Goal: Task Accomplishment & Management: Complete application form

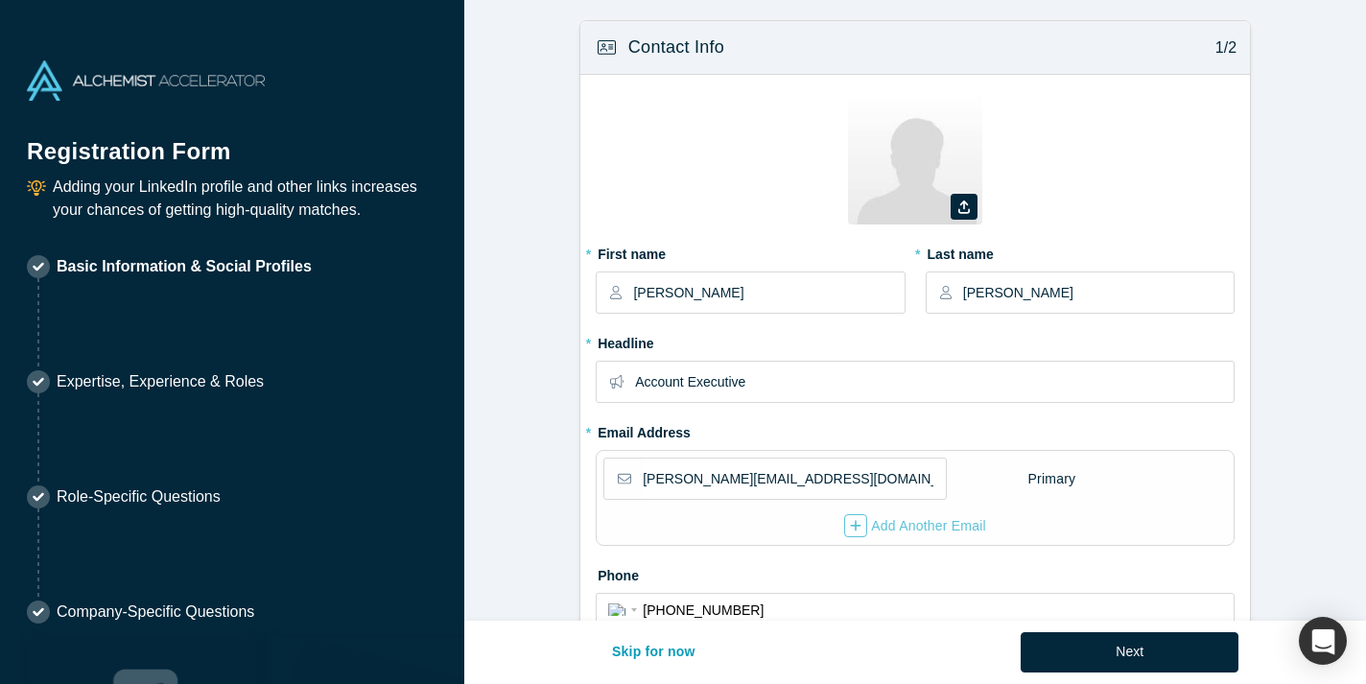
select select "US"
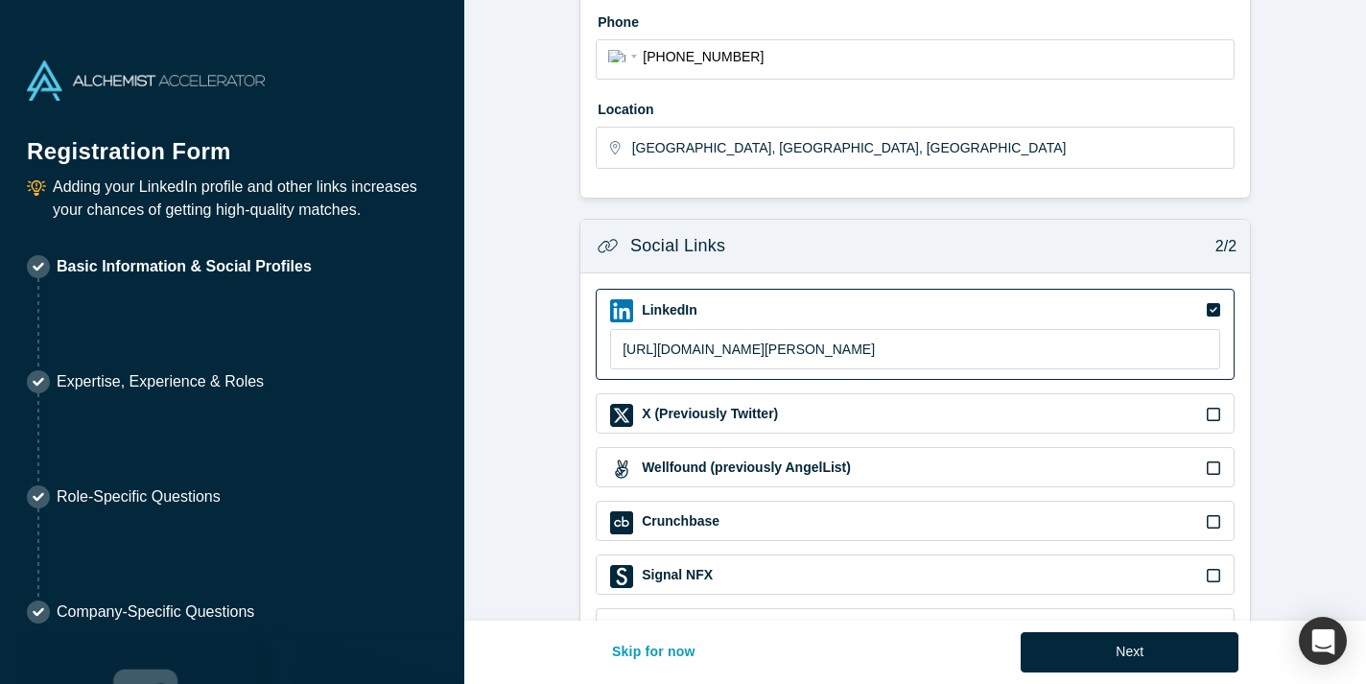
scroll to position [624, 0]
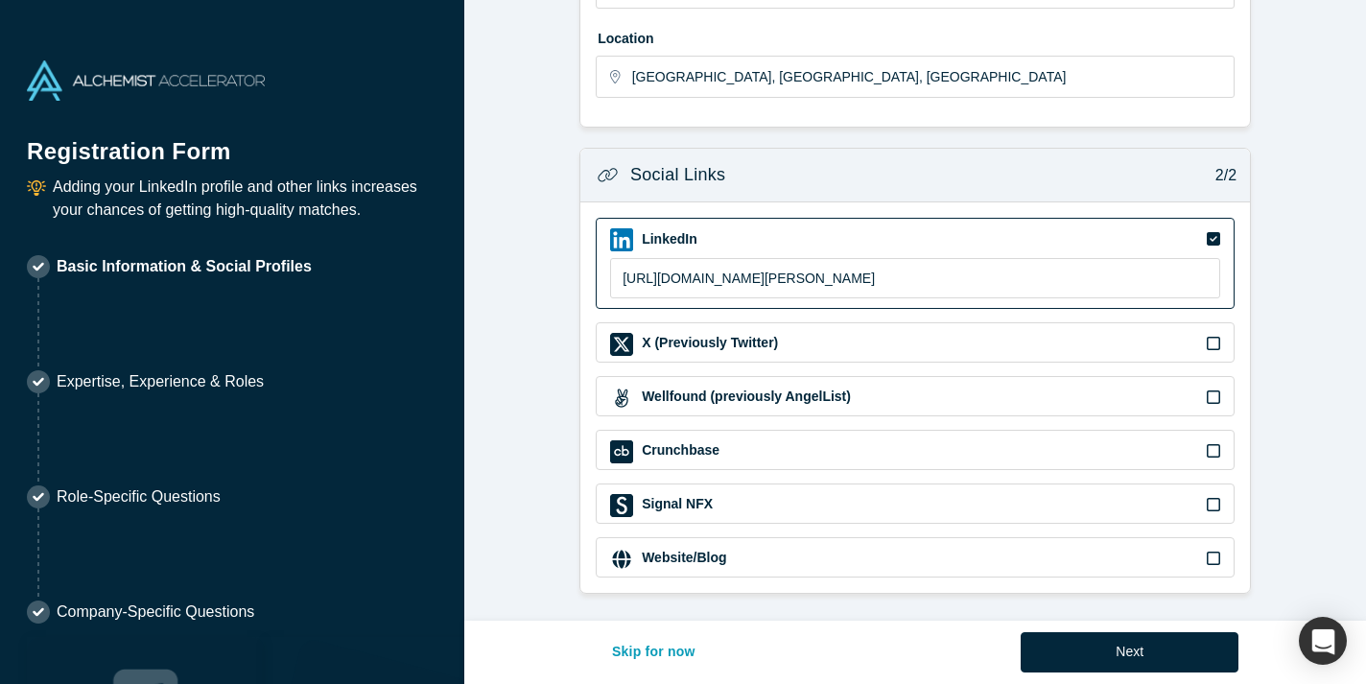
click at [926, 551] on div "Website/Blog" at bounding box center [915, 559] width 610 height 23
click at [909, 606] on input at bounding box center [915, 597] width 610 height 40
paste input "[URL][DOMAIN_NAME]"
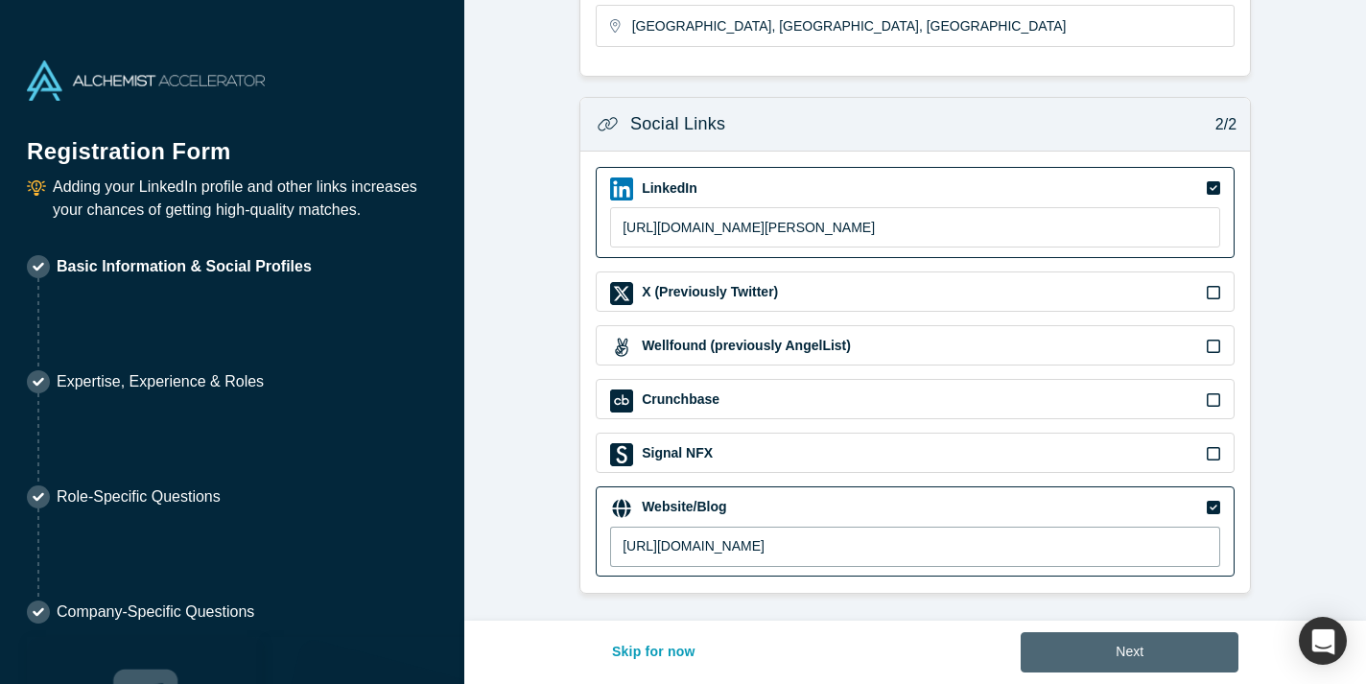
type input "[URL][DOMAIN_NAME]"
click at [1085, 662] on button "Next" at bounding box center [1129, 652] width 218 height 40
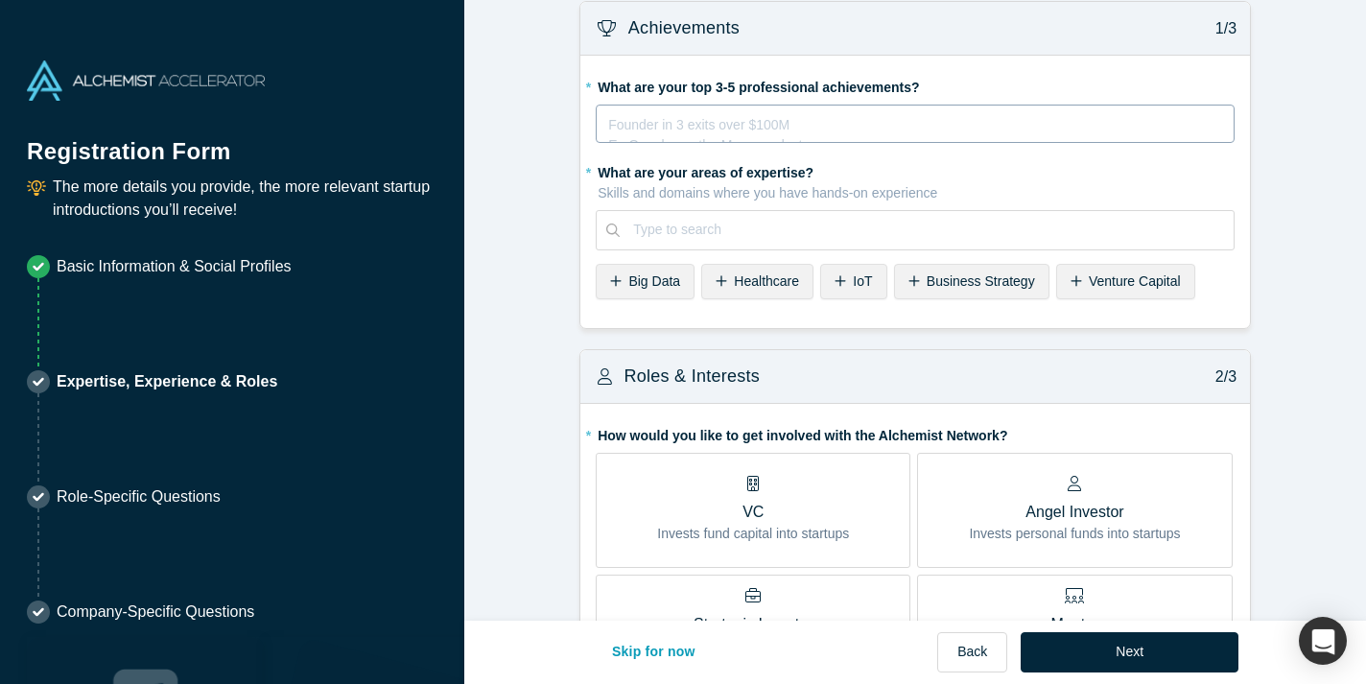
scroll to position [15, 0]
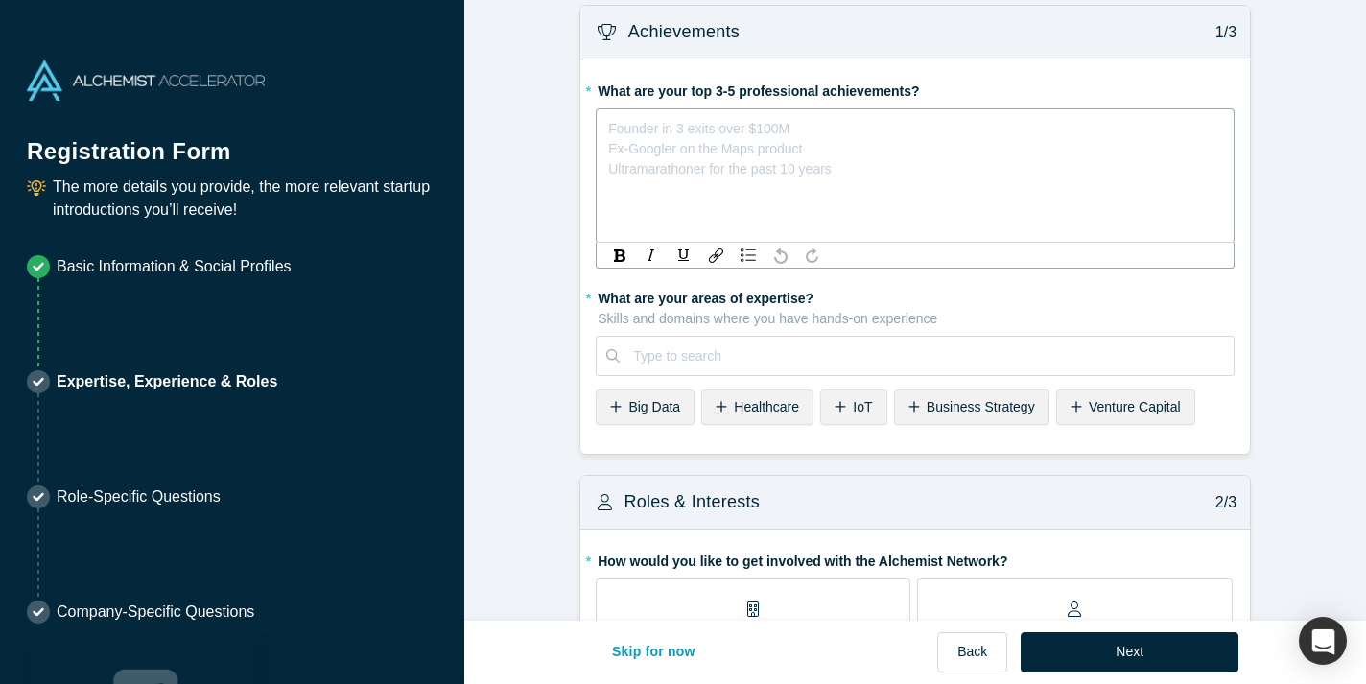
click at [844, 137] on div "Founder in 3 exits over $100M Ex-Googler on the Maps product Ultramarathoner fo…" at bounding box center [915, 175] width 639 height 134
click at [755, 142] on div "President's Circle / Verizon IoT division Centurion Club / ADT" at bounding box center [915, 135] width 613 height 40
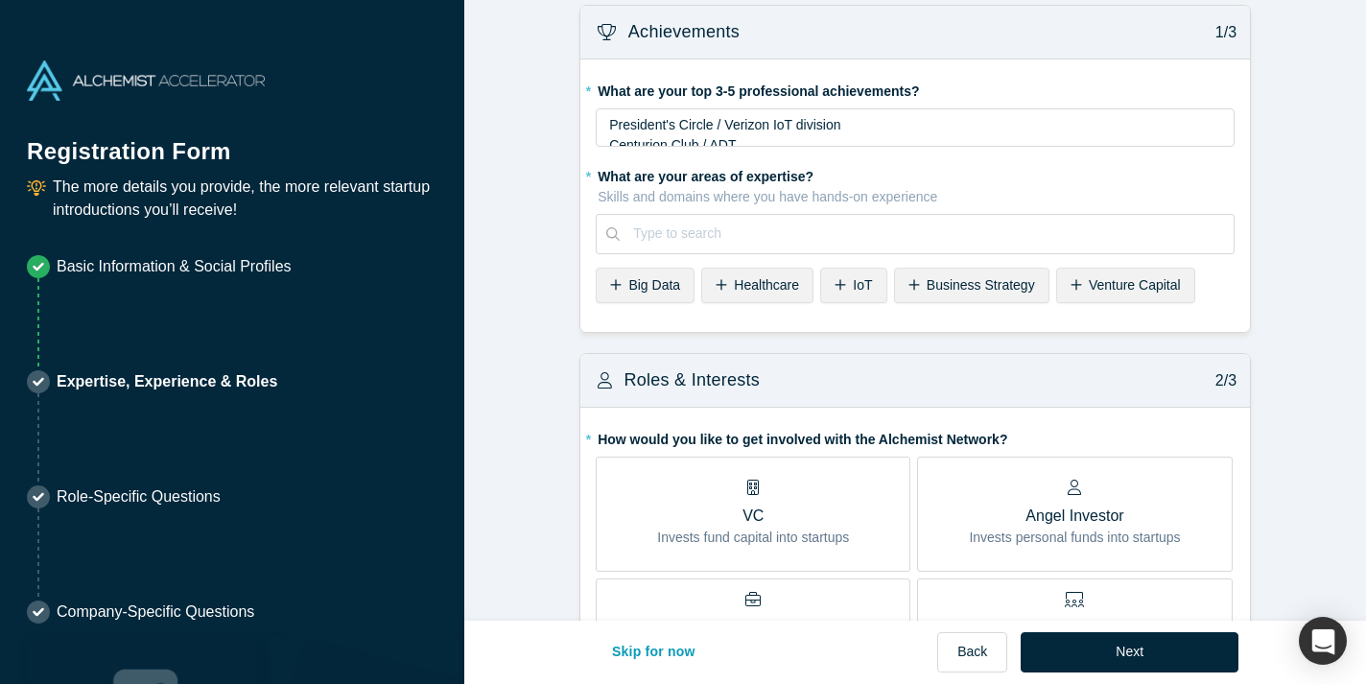
click at [848, 310] on div "* What are your areas of expertise? Skills and domains where you have hands-on …" at bounding box center [915, 235] width 639 height 150
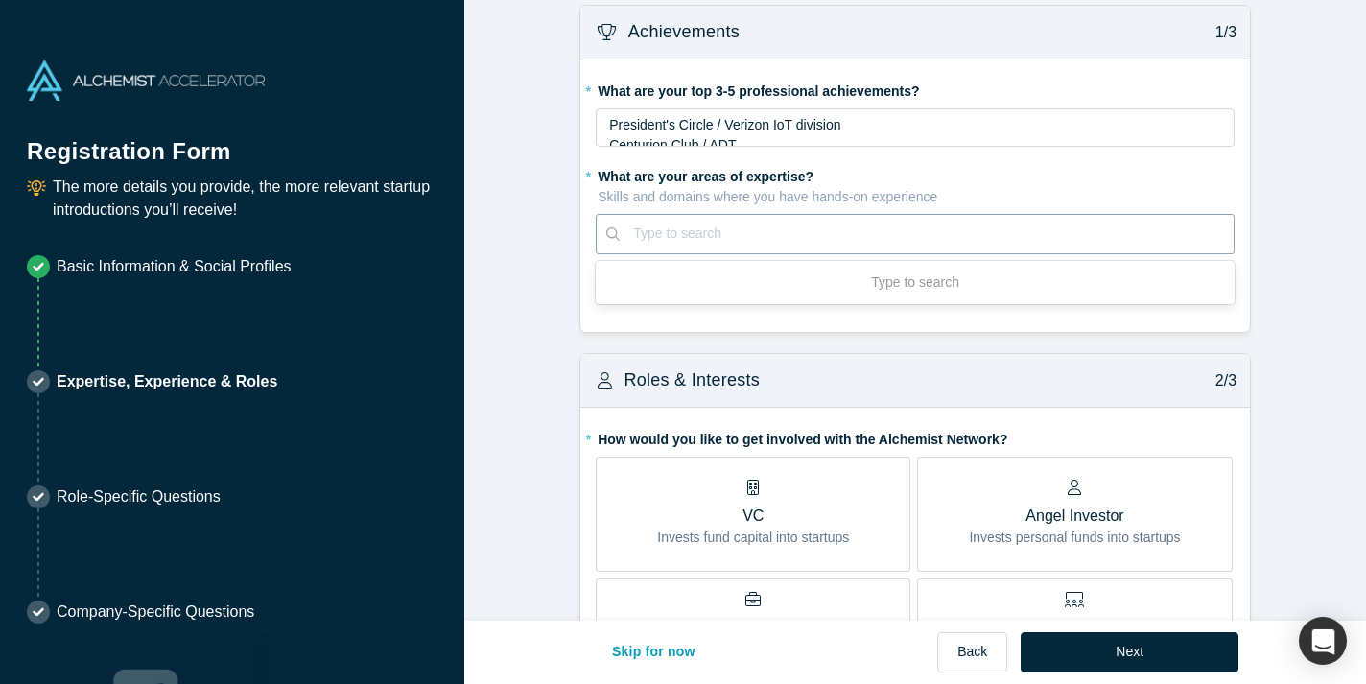
click at [829, 237] on div at bounding box center [926, 234] width 587 height 24
type input "sales"
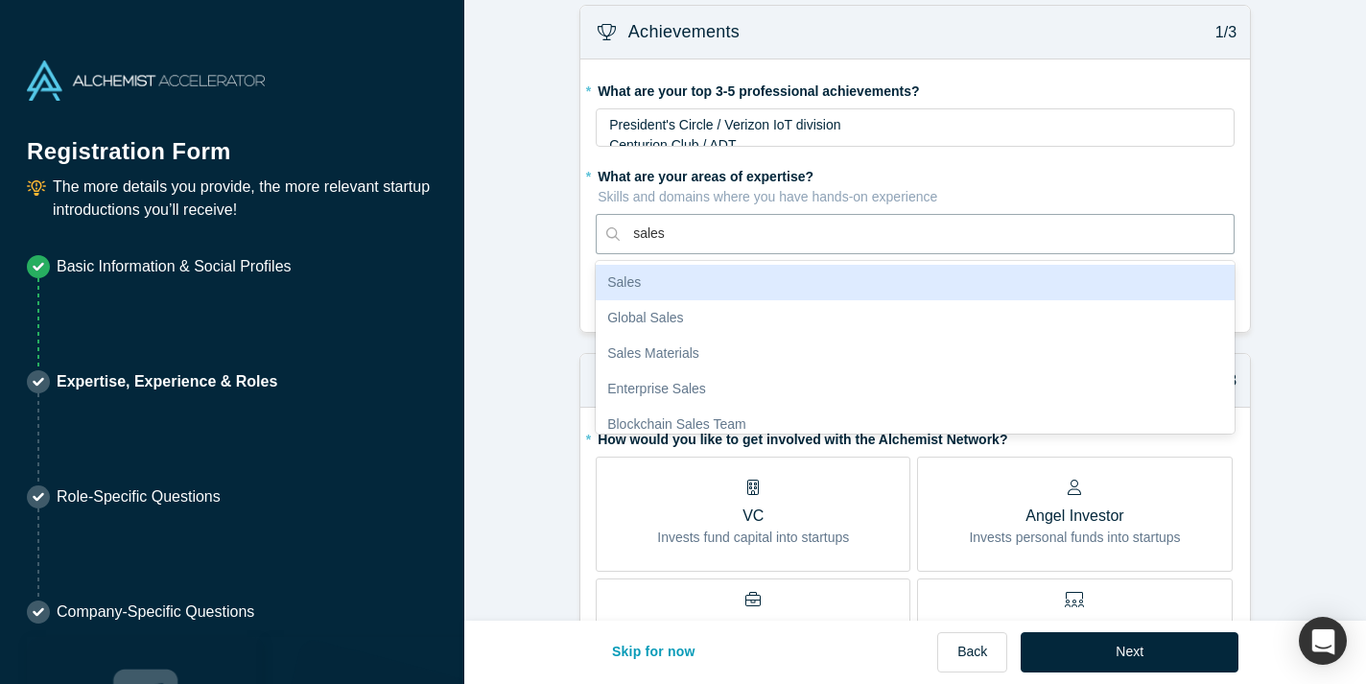
click at [766, 288] on div "Sales" at bounding box center [915, 282] width 639 height 35
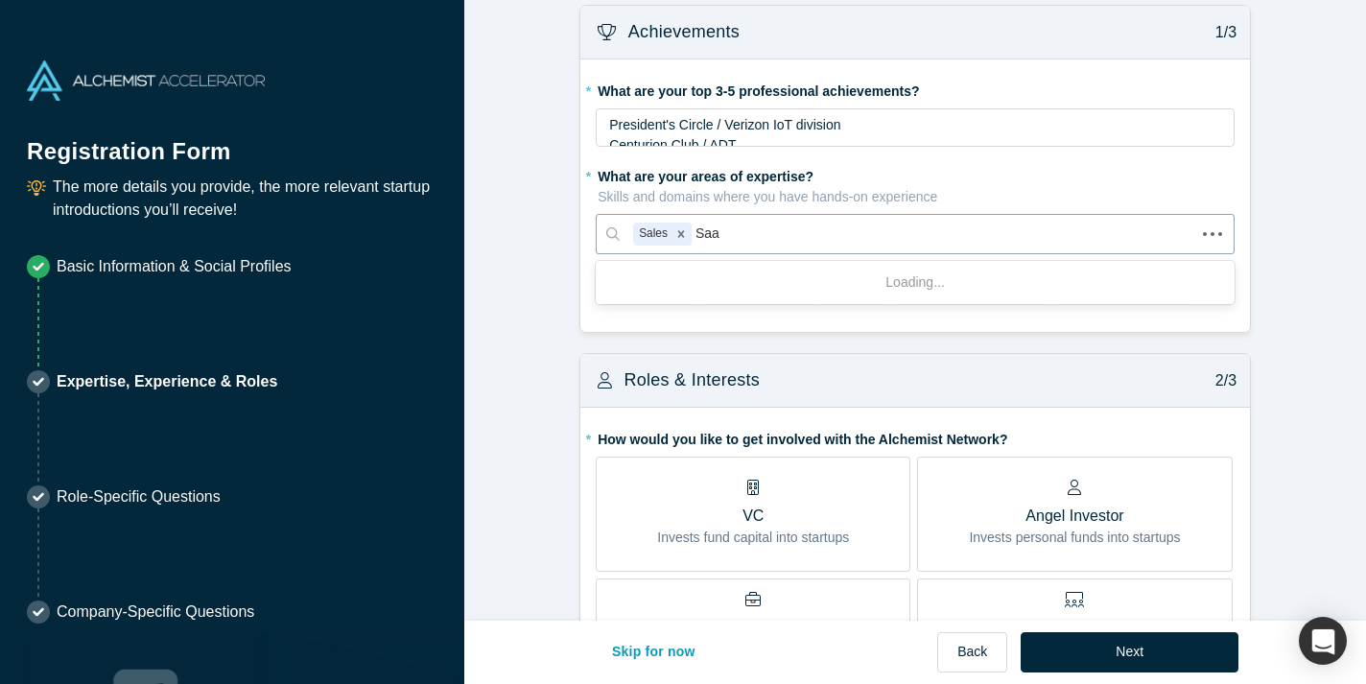
type input "SaaS"
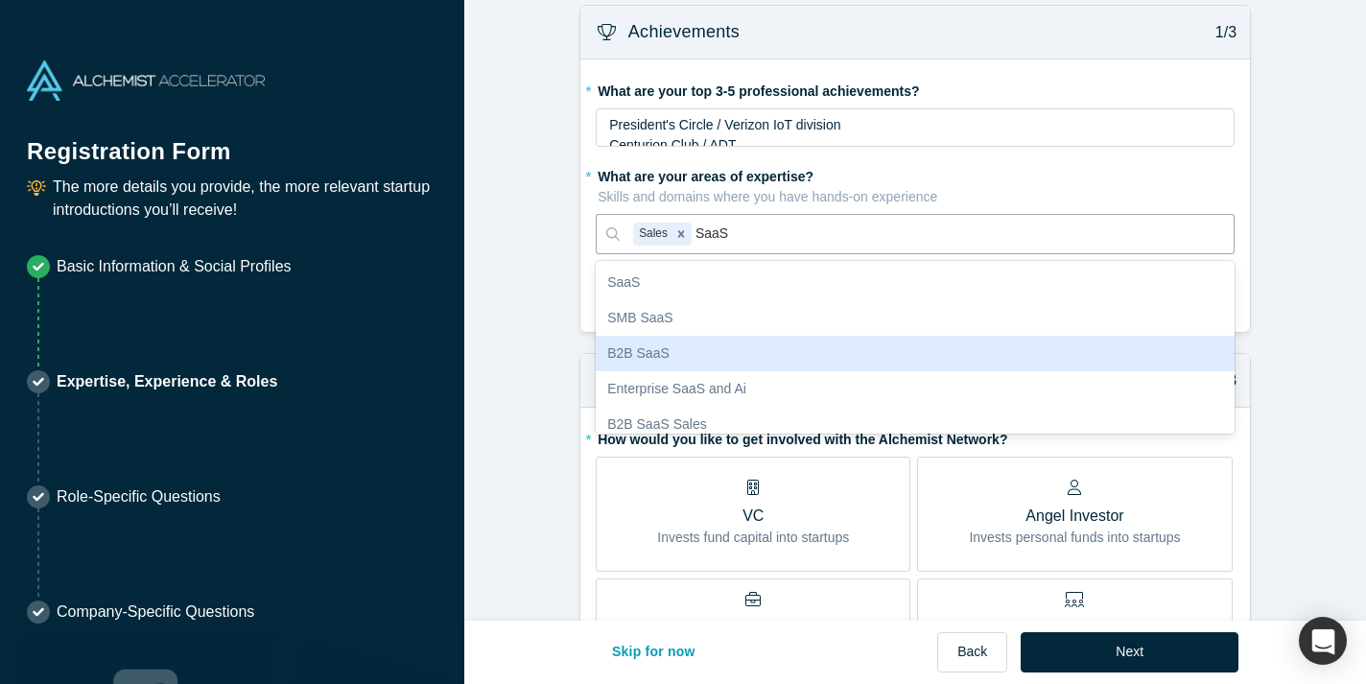
scroll to position [17, 0]
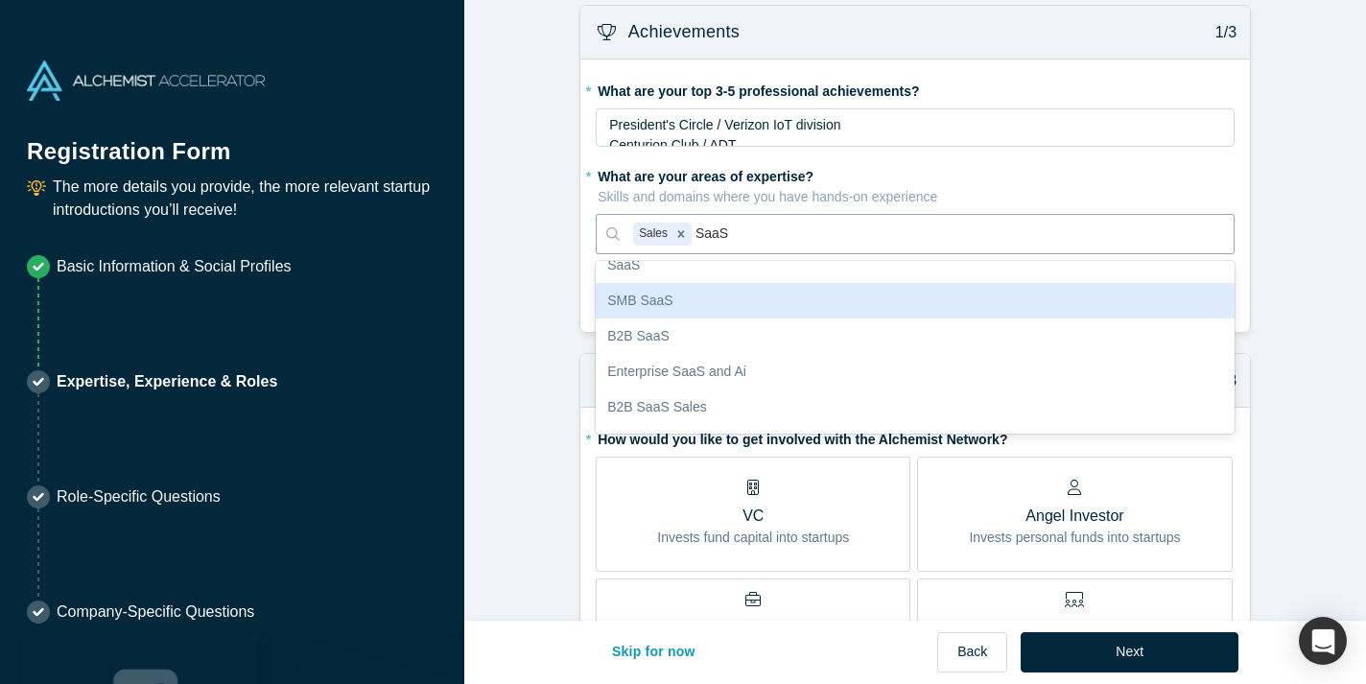
click at [735, 310] on div "SMB SaaS" at bounding box center [915, 300] width 639 height 35
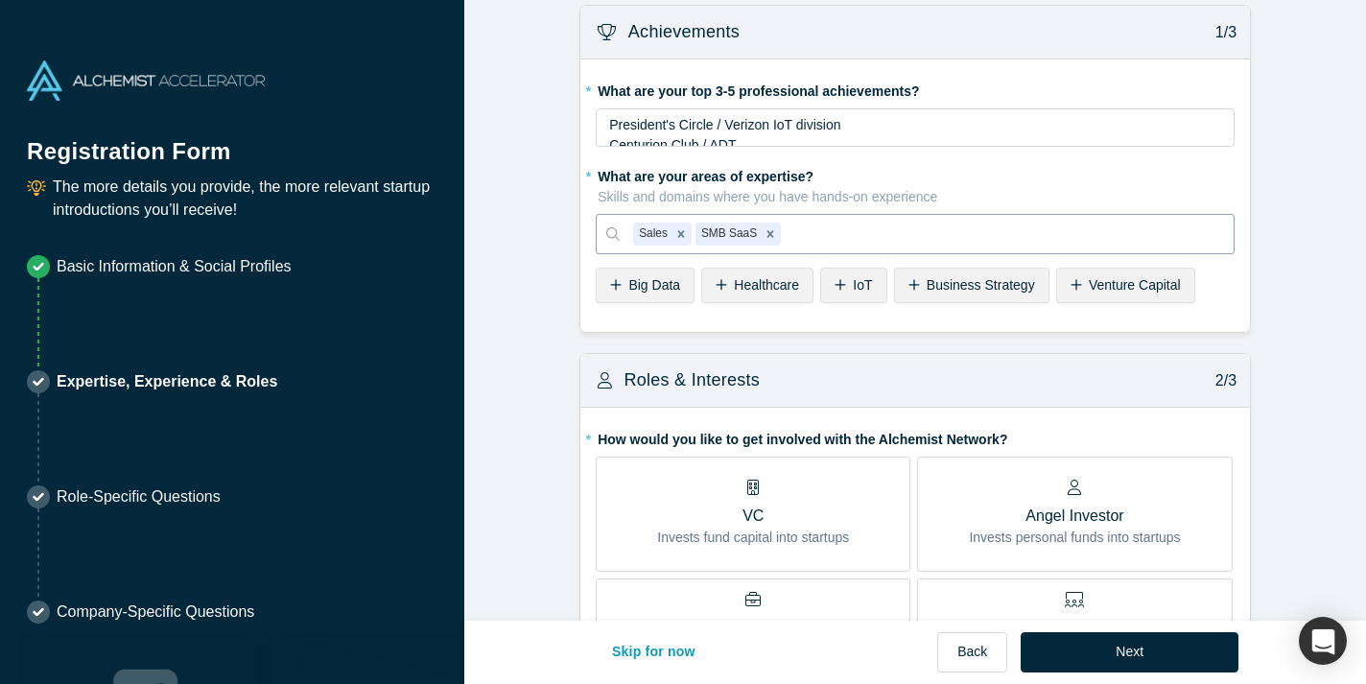
click at [825, 233] on div at bounding box center [1001, 234] width 435 height 24
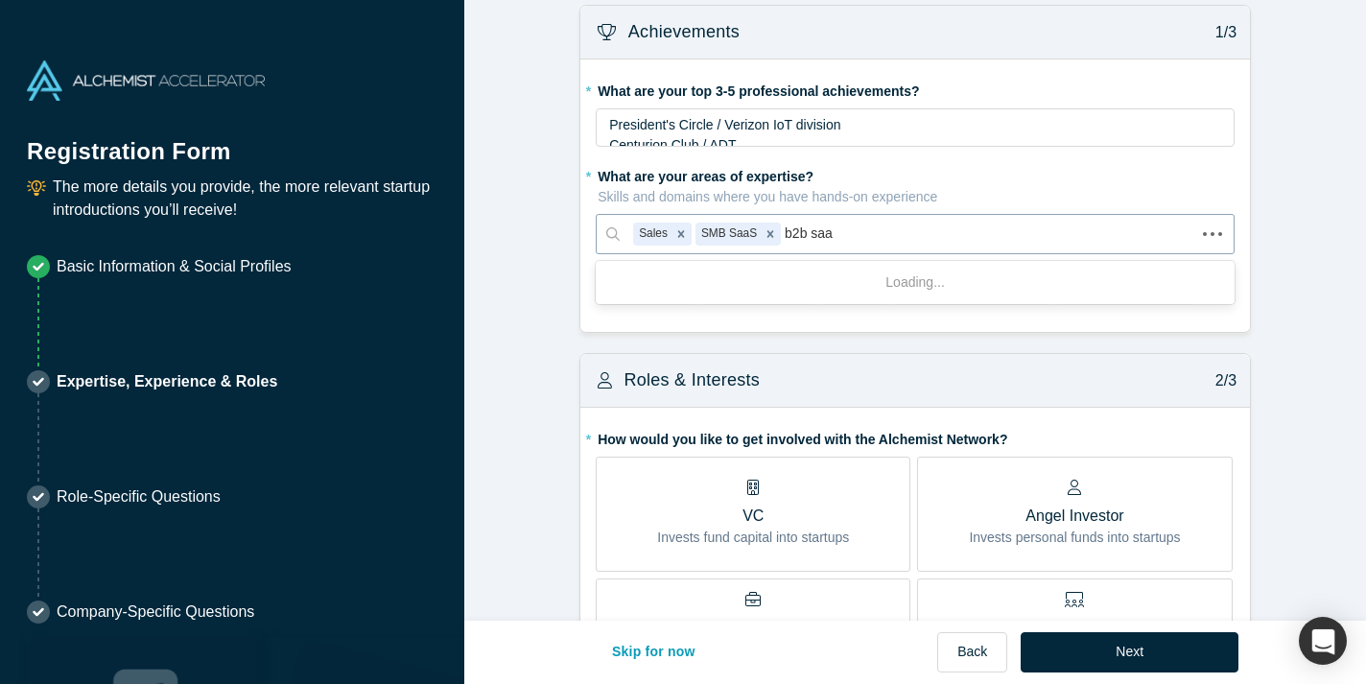
type input "b2b saas"
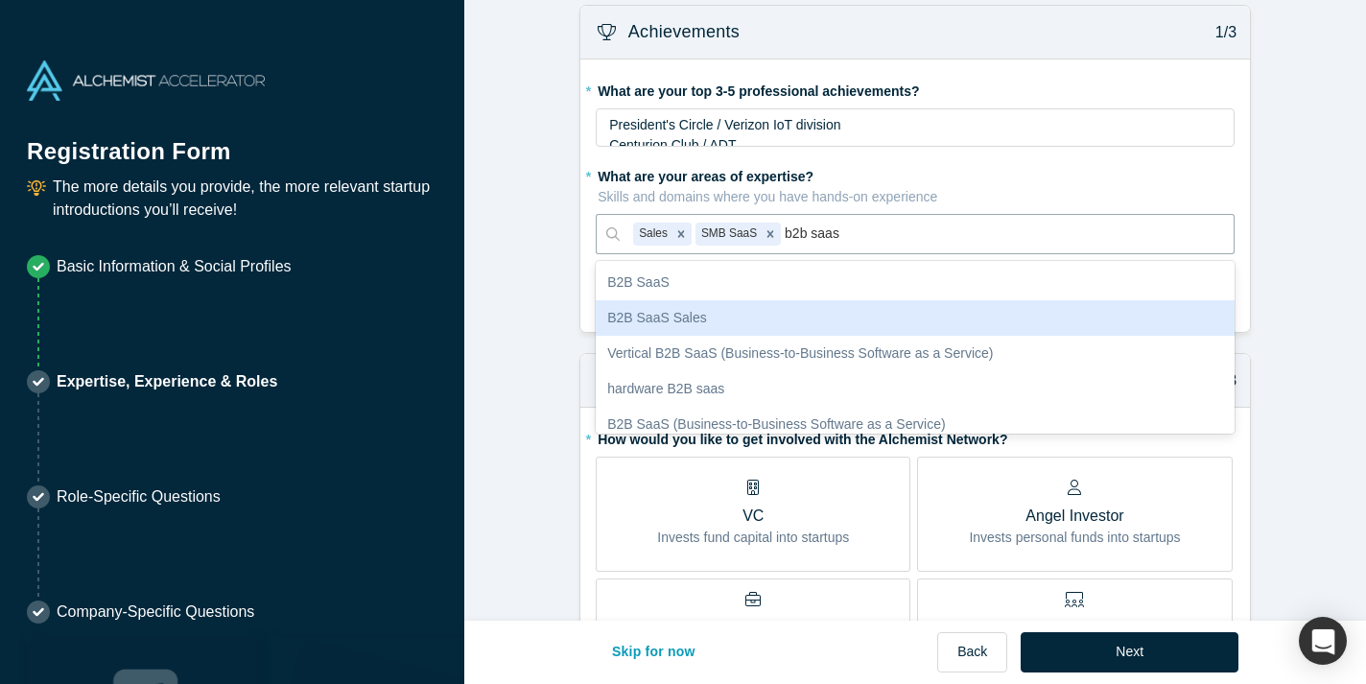
click at [698, 314] on div "B2B SaaS Sales" at bounding box center [915, 317] width 639 height 35
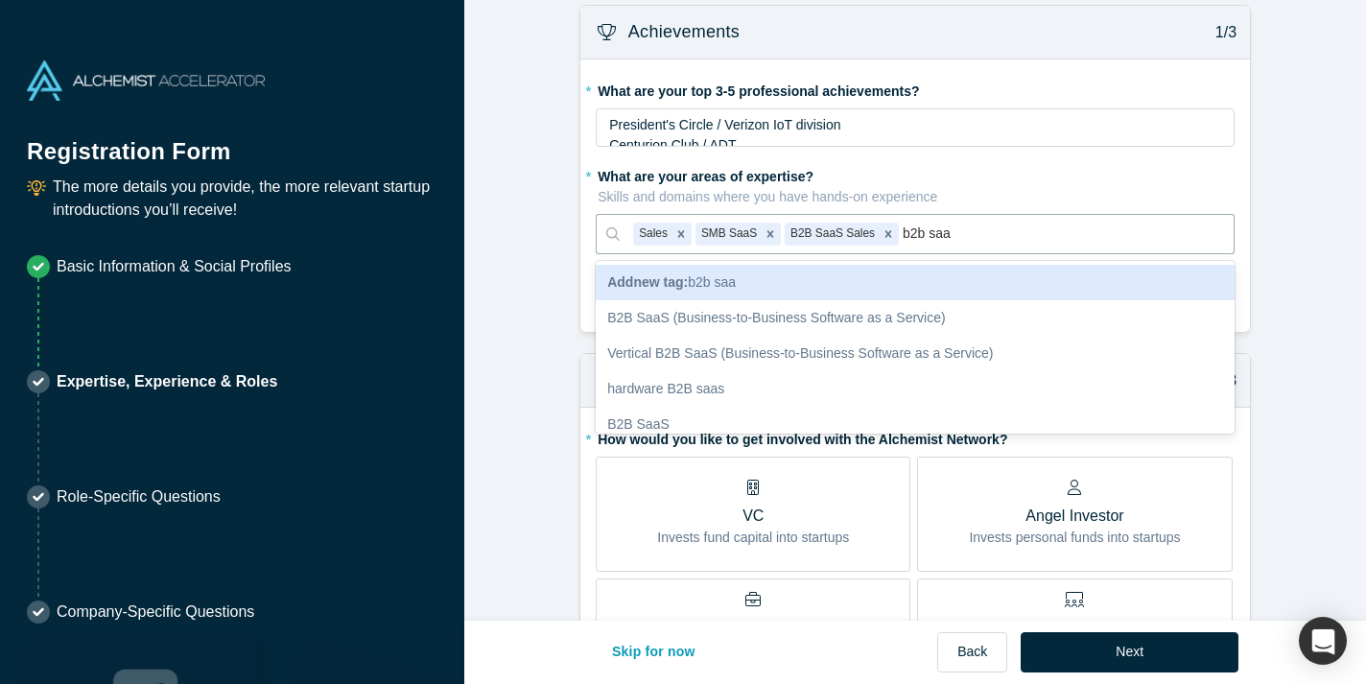
type input "b2b saas"
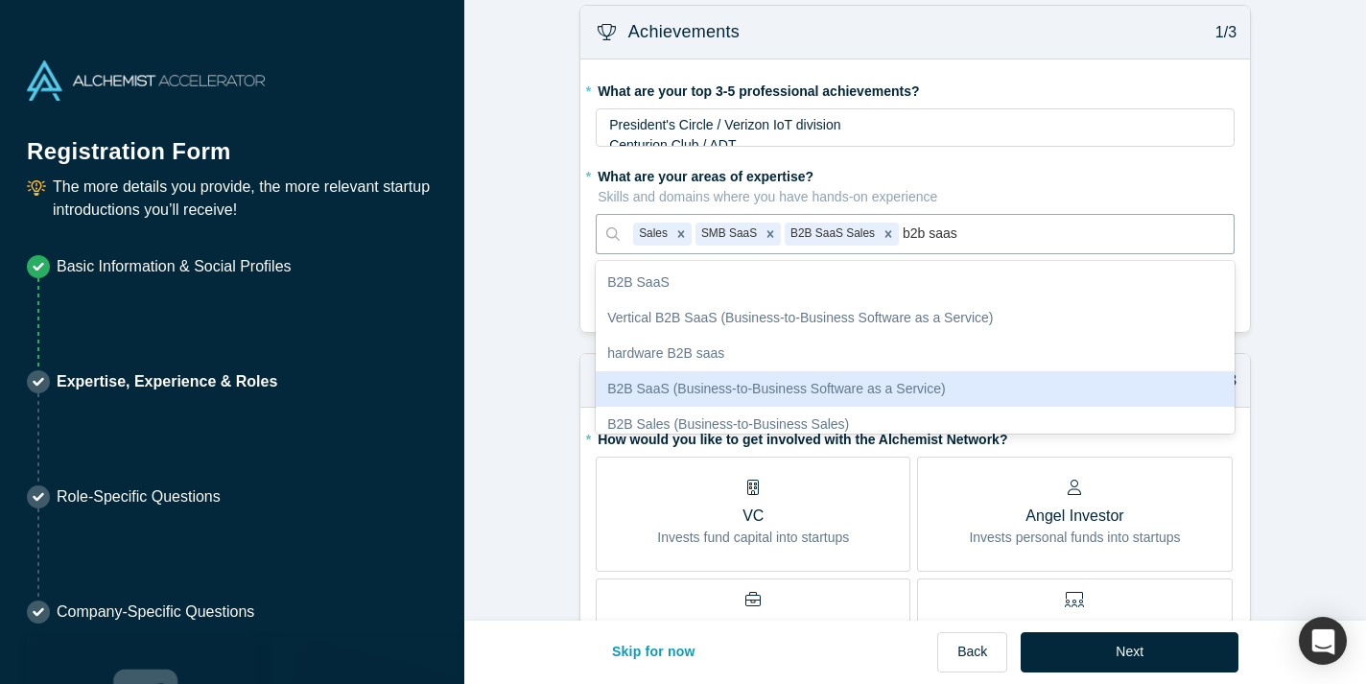
click at [787, 379] on div "B2B SaaS (Business-to-Business Software as a Service)" at bounding box center [915, 388] width 639 height 35
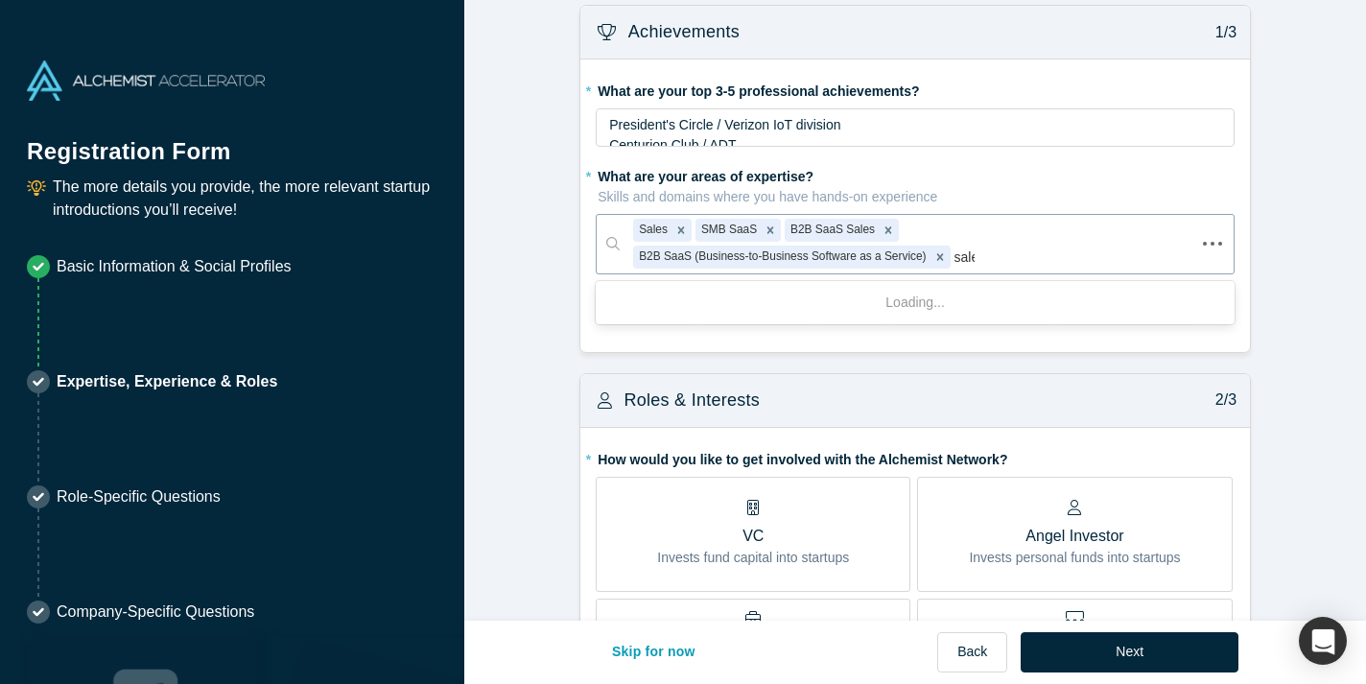
type input "sales"
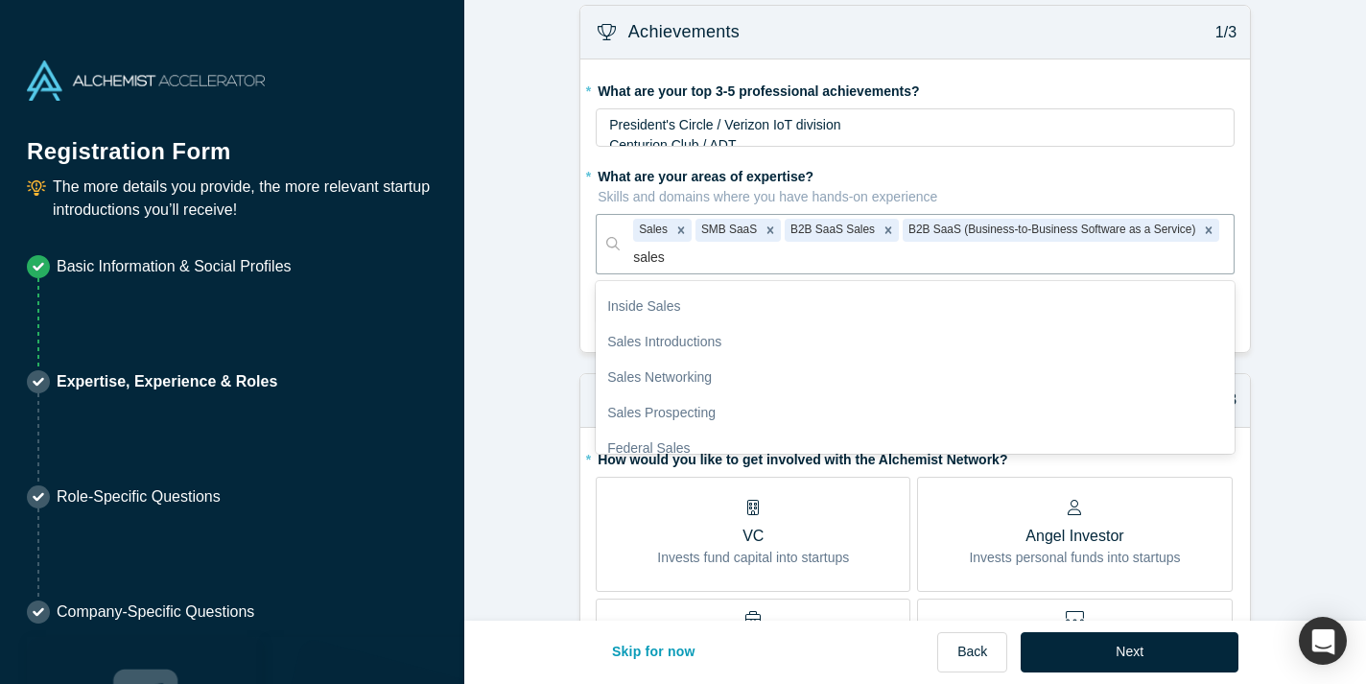
scroll to position [154, 0]
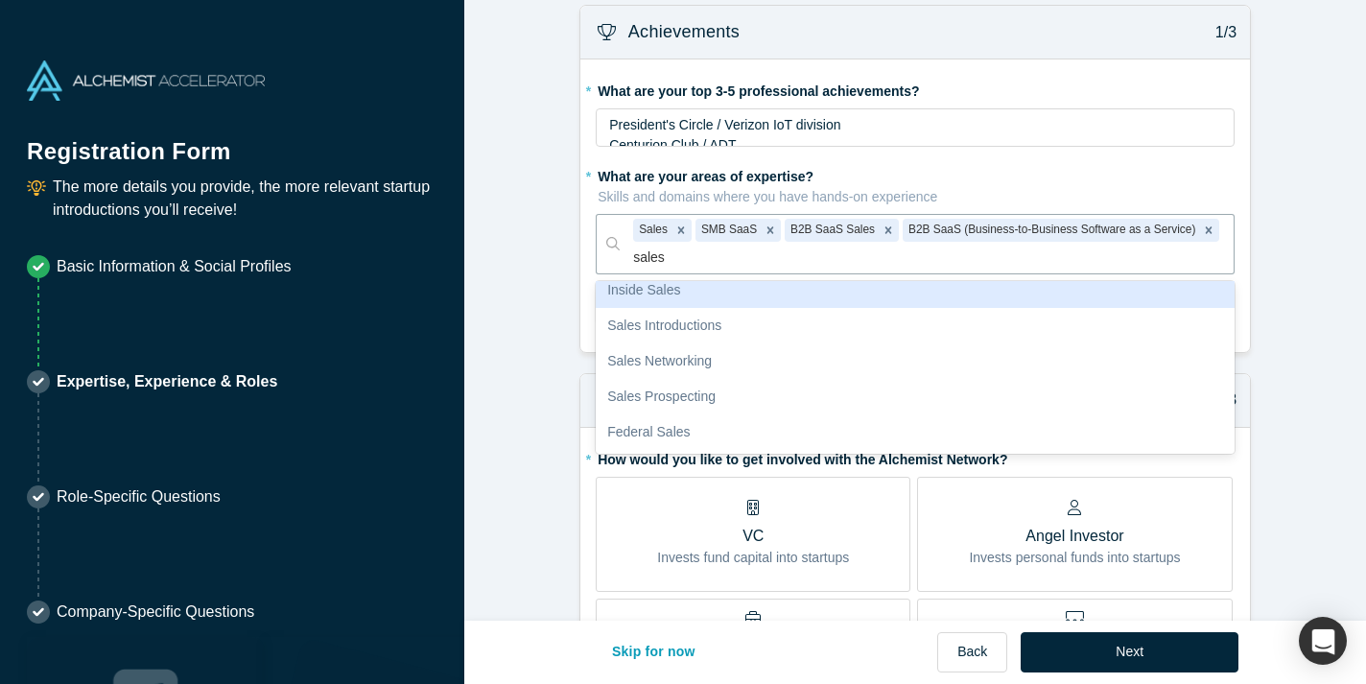
click at [727, 305] on div "Inside Sales" at bounding box center [915, 289] width 639 height 35
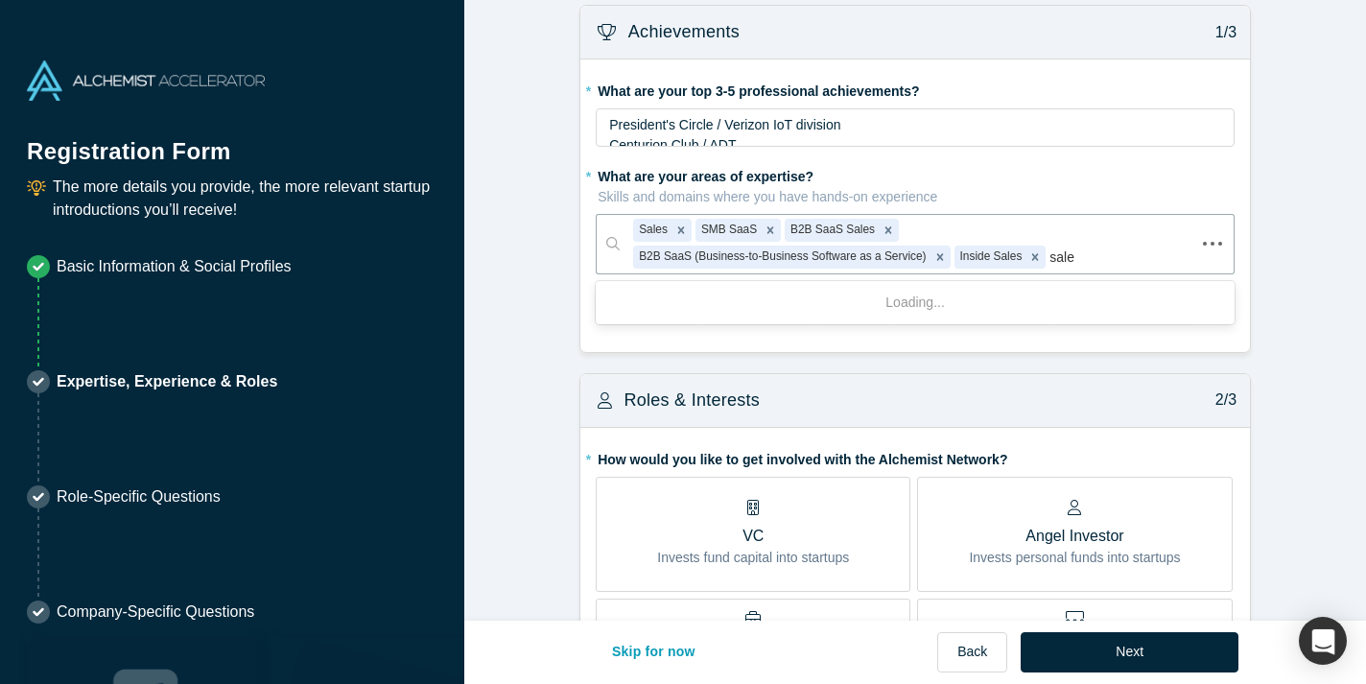
type input "sales"
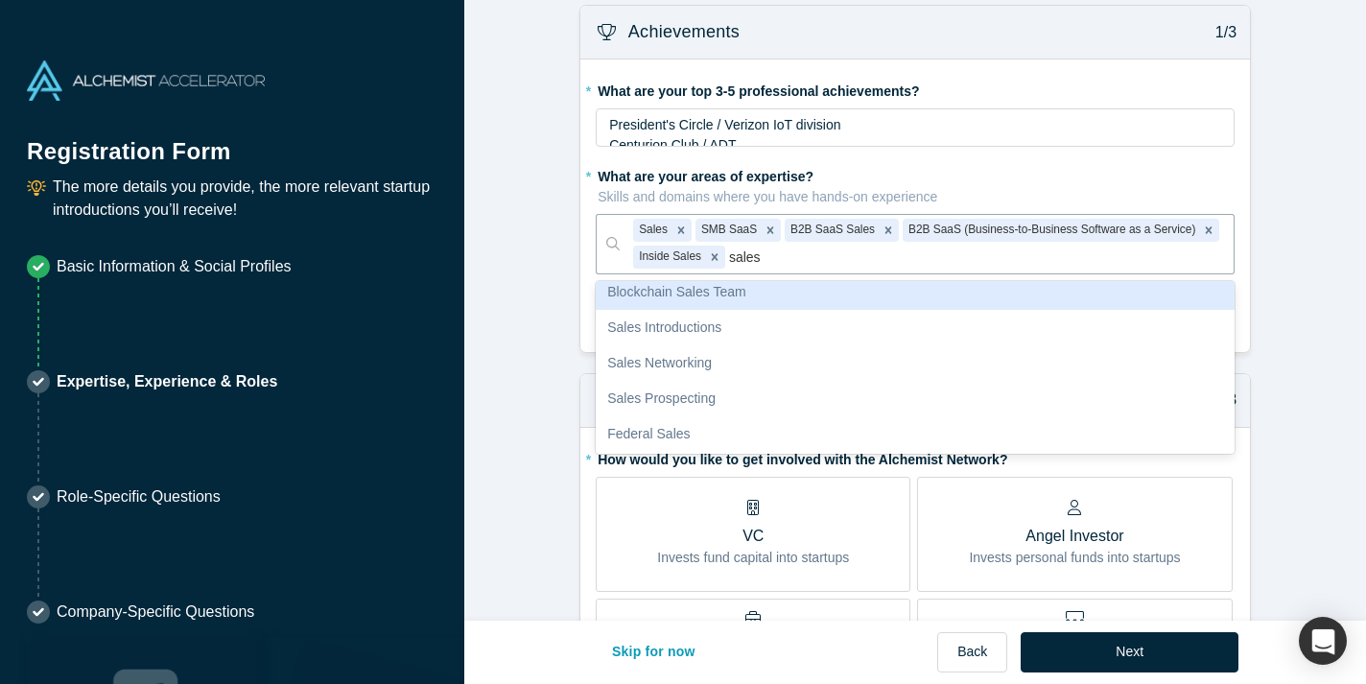
scroll to position [119, 0]
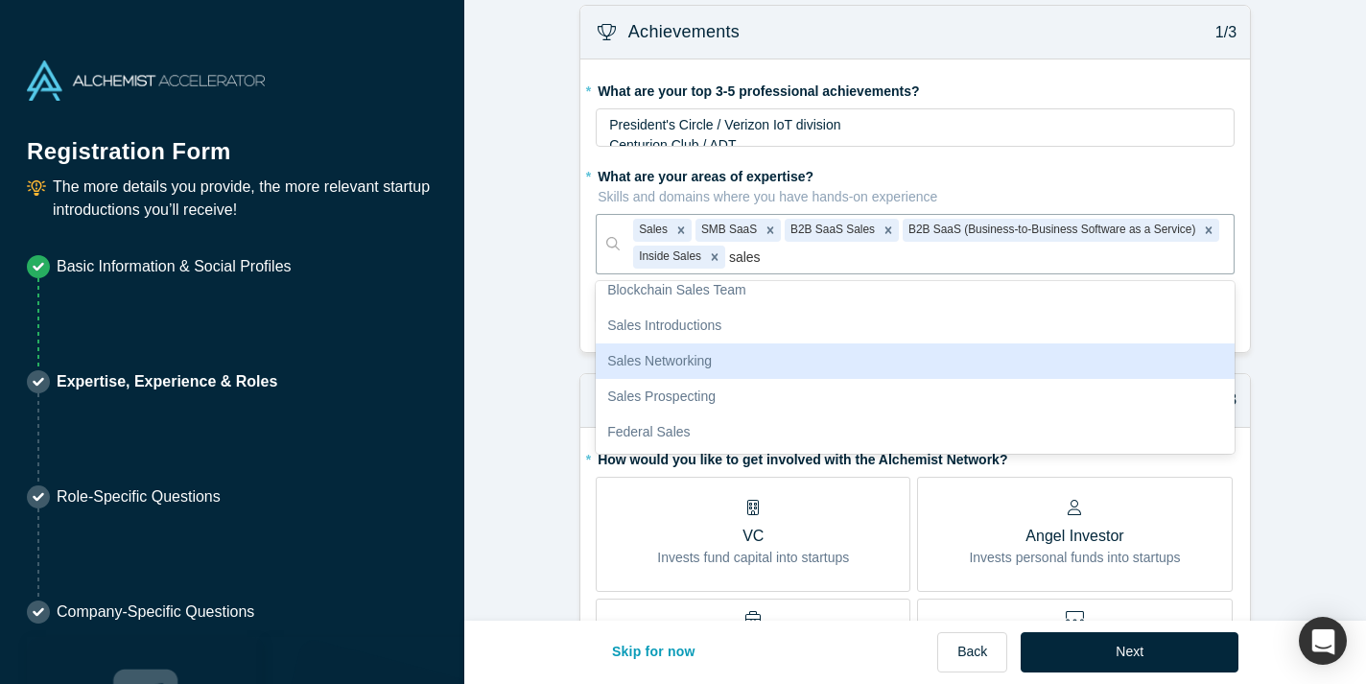
click at [684, 372] on div "Sales Networking" at bounding box center [915, 360] width 639 height 35
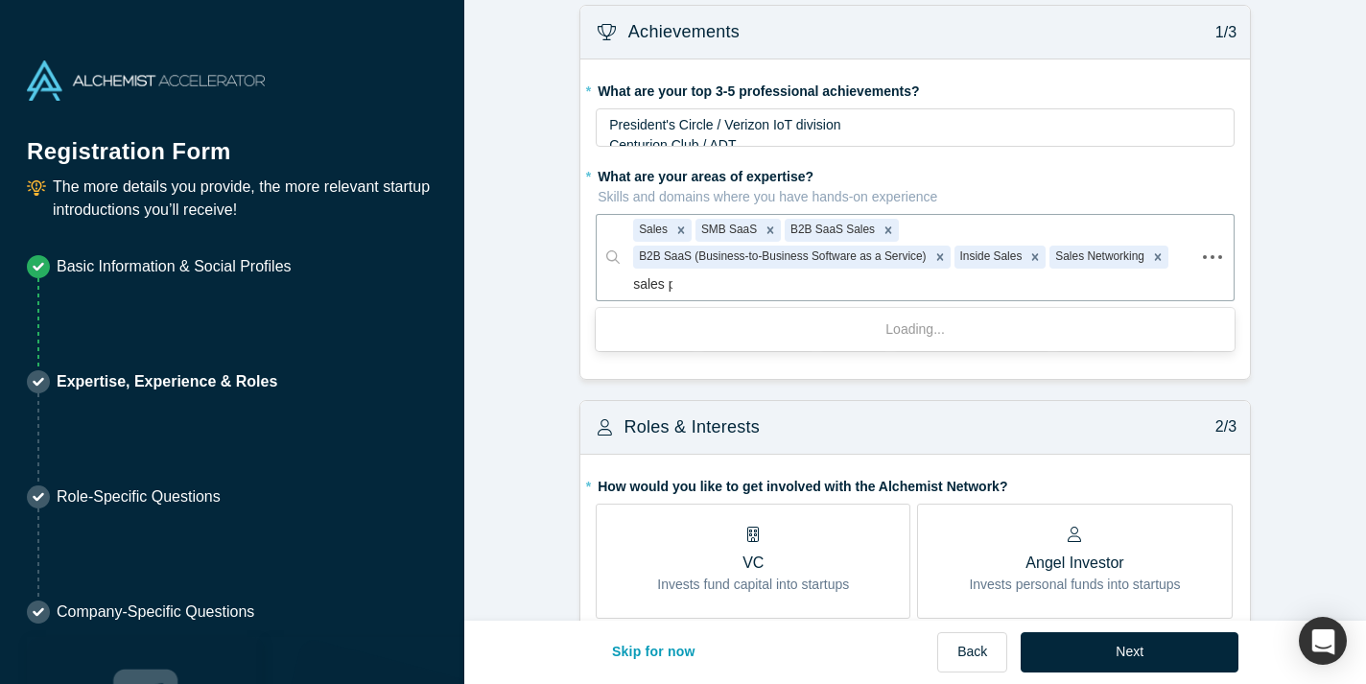
type input "sales pr"
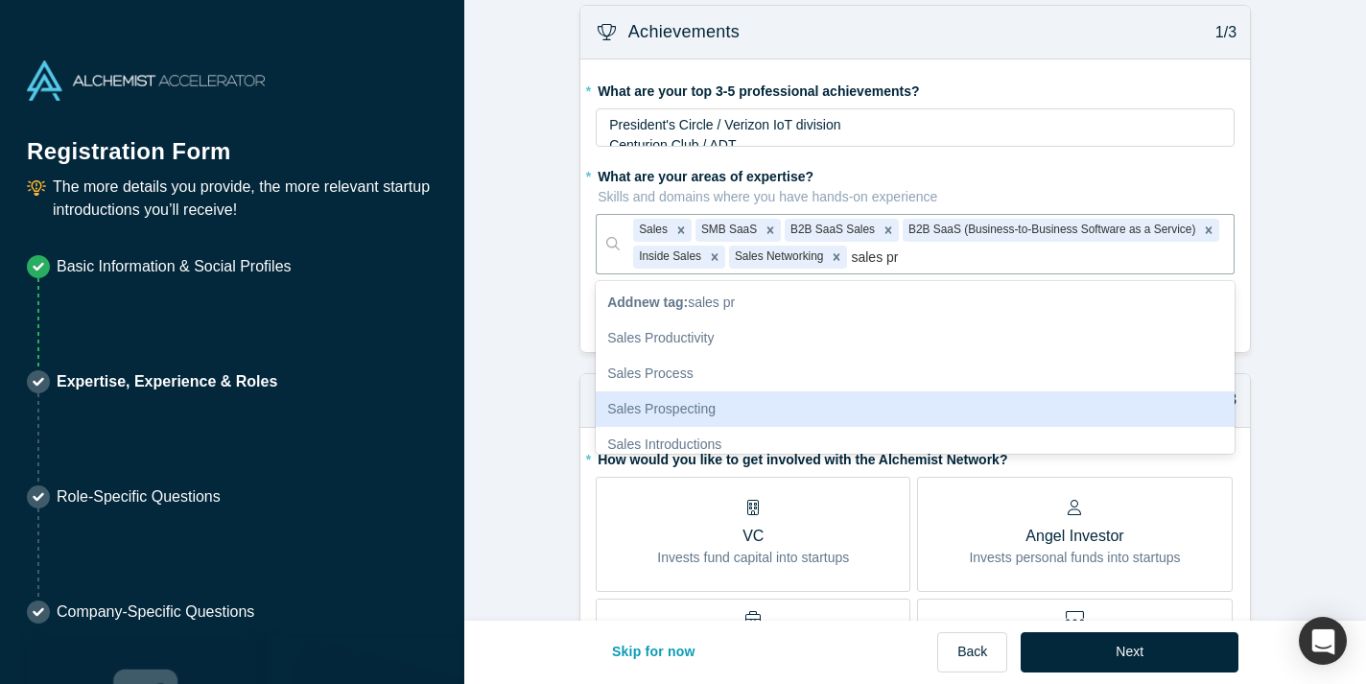
click at [751, 406] on div "Sales Prospecting" at bounding box center [915, 408] width 639 height 35
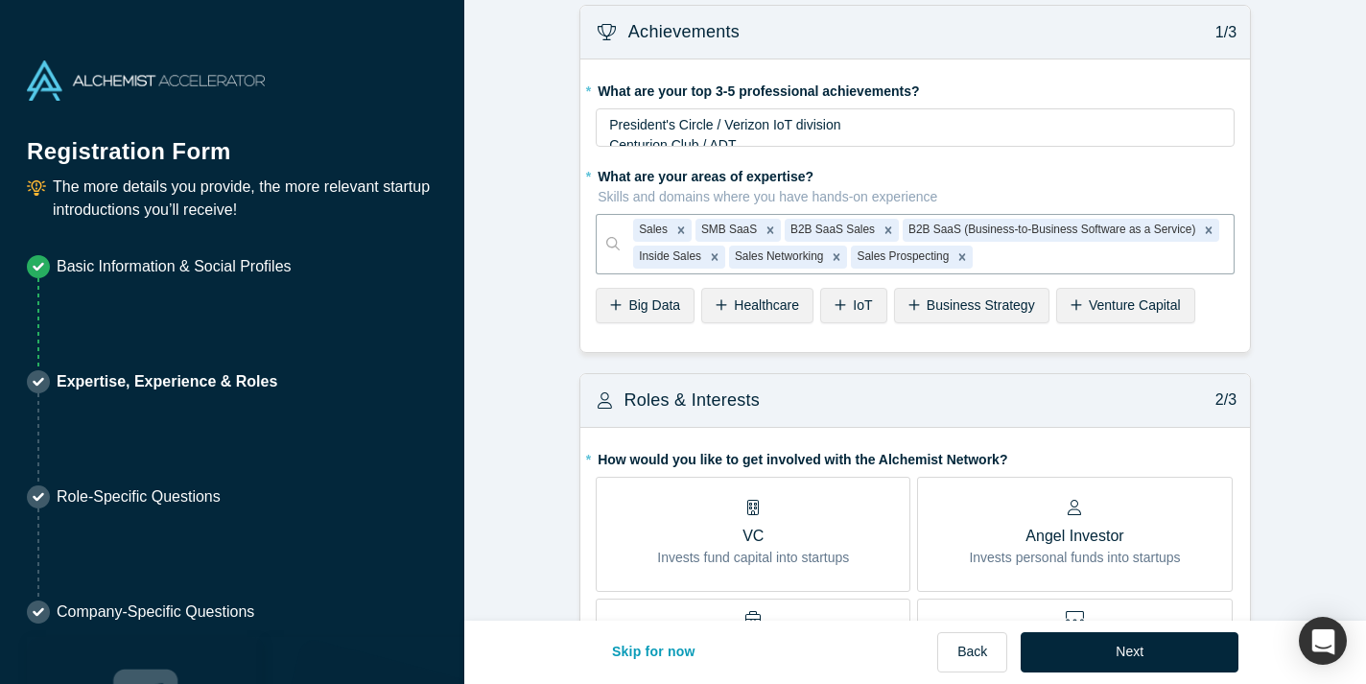
click at [960, 305] on span "Business Strategy" at bounding box center [980, 304] width 108 height 15
click at [779, 310] on span "Healthcare" at bounding box center [766, 304] width 65 height 15
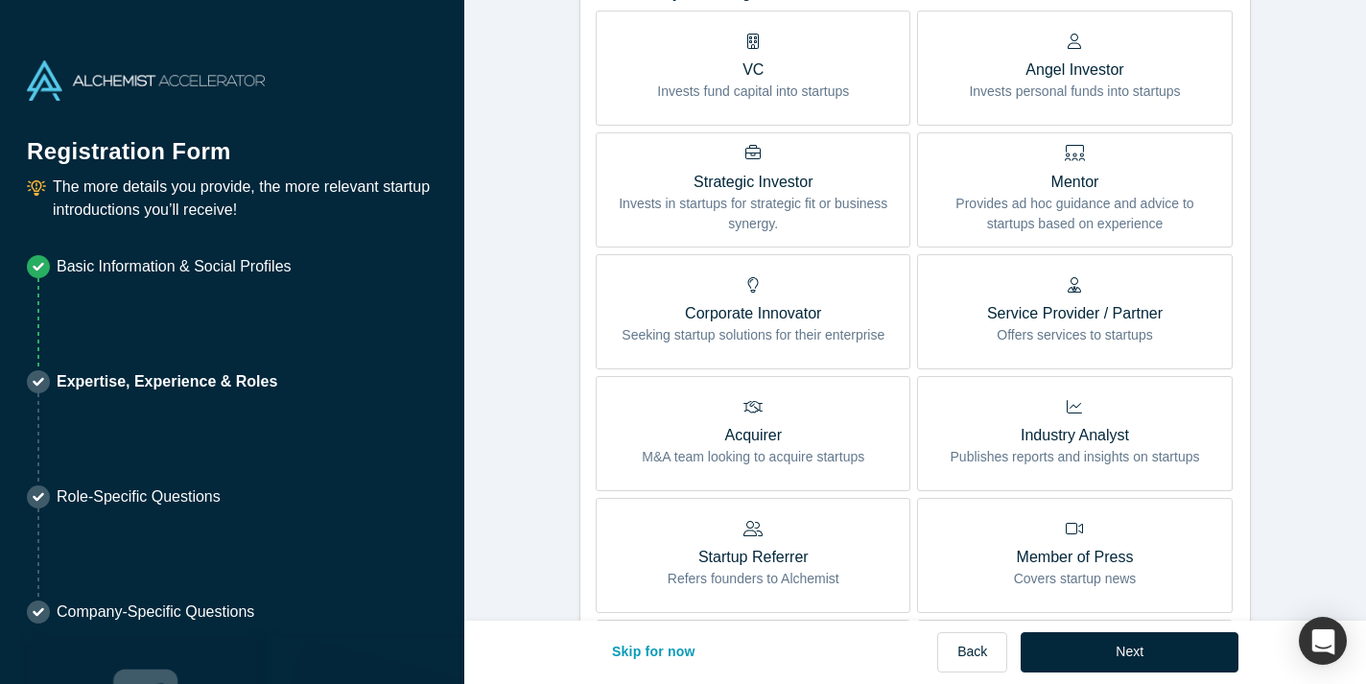
scroll to position [482, 0]
click at [1021, 328] on p "Offers services to startups" at bounding box center [1074, 334] width 175 height 20
click at [0, 0] on input "Service Provider / Partner Offers services to startups" at bounding box center [0, 0] width 0 height 0
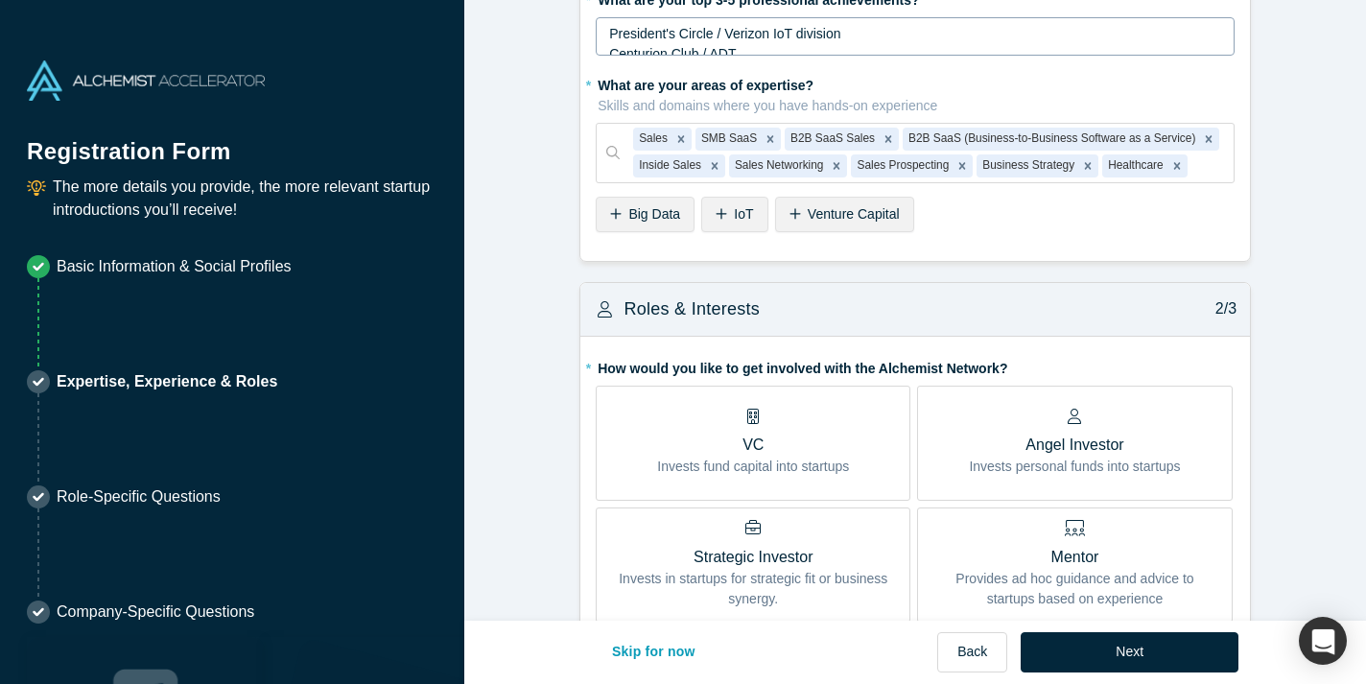
scroll to position [0, 0]
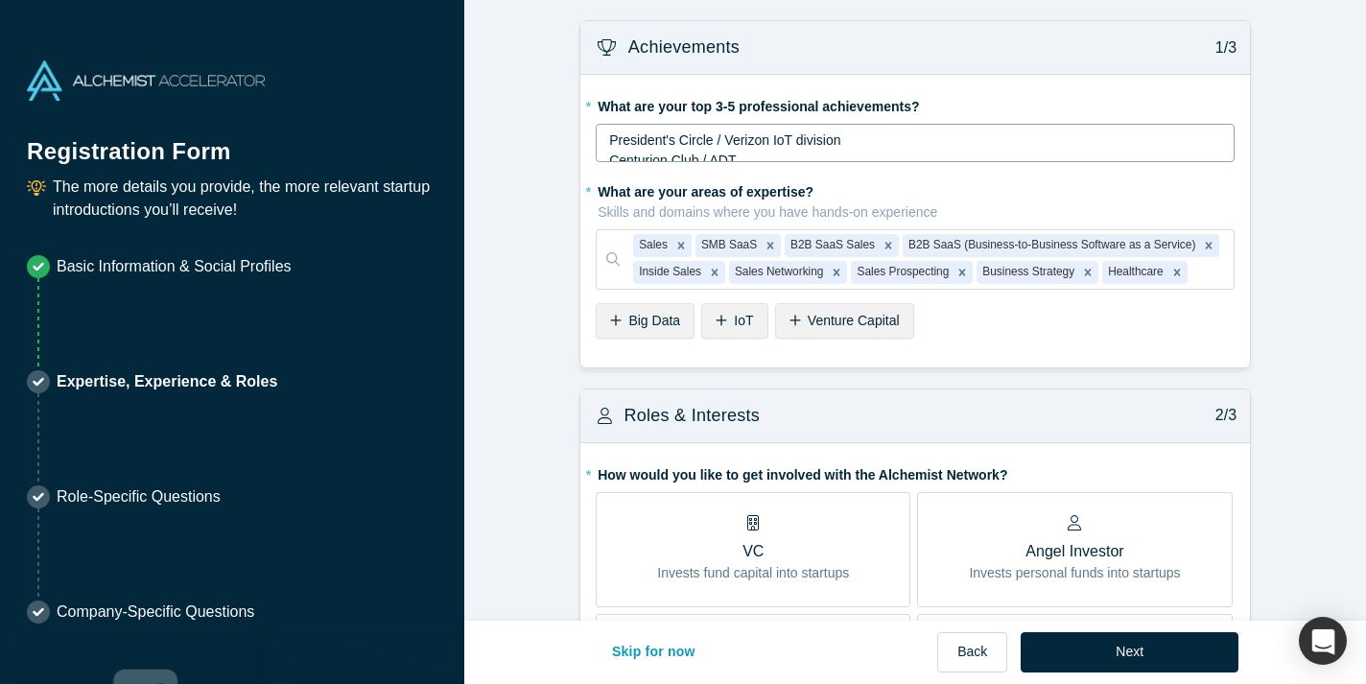
click at [856, 147] on div "President's Circle / Verizon IoT division Centurion Club / ADT" at bounding box center [915, 150] width 613 height 40
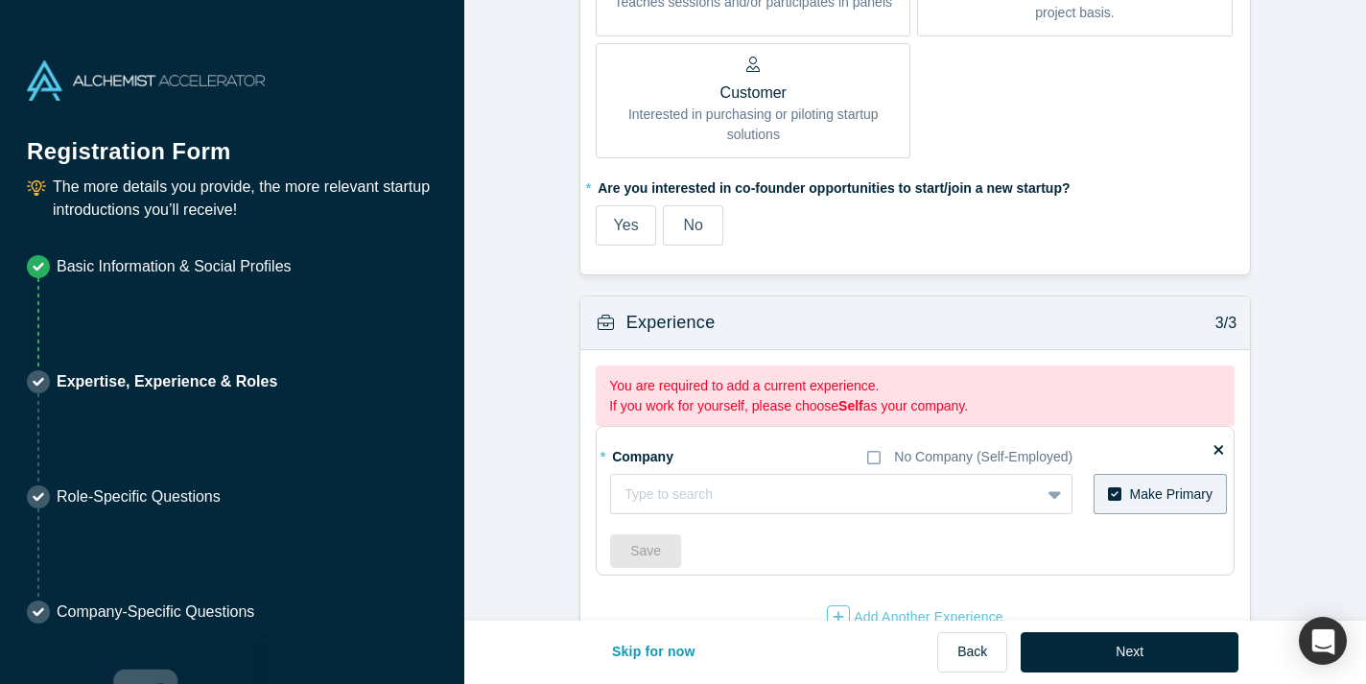
scroll to position [1354, 0]
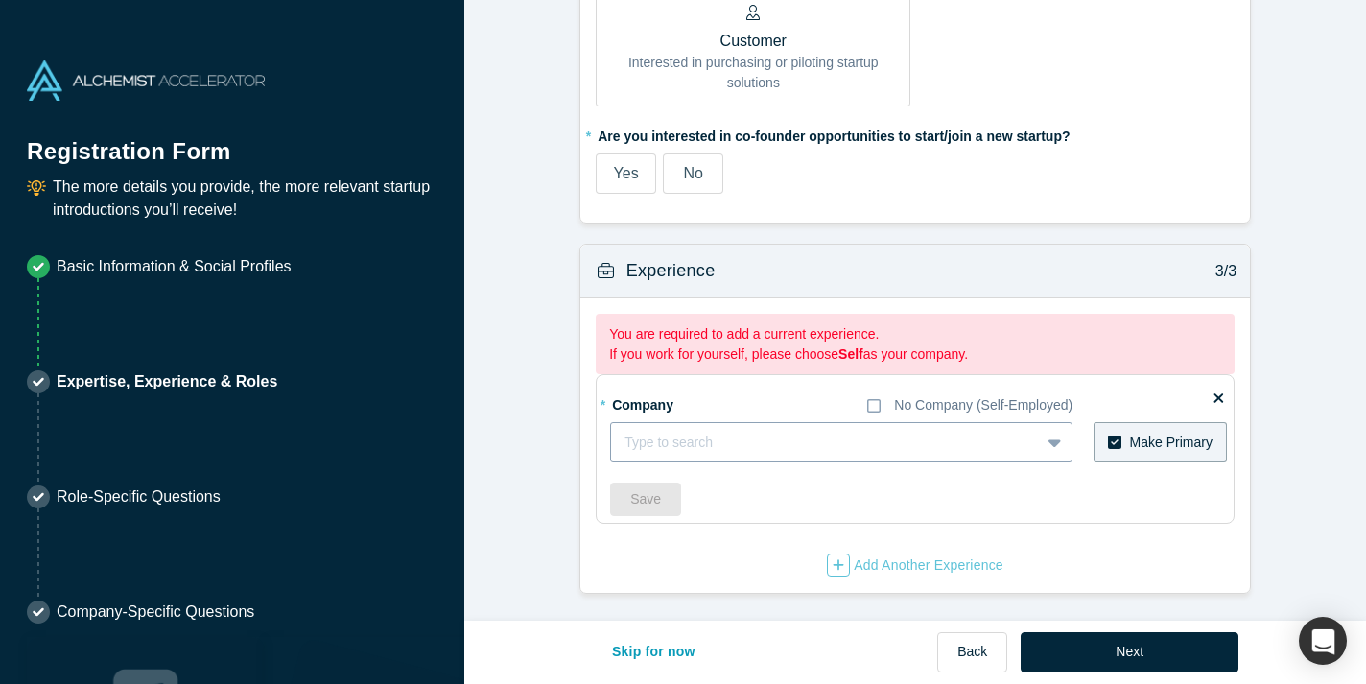
click at [764, 442] on div at bounding box center [825, 443] width 402 height 24
type input "Fraction"
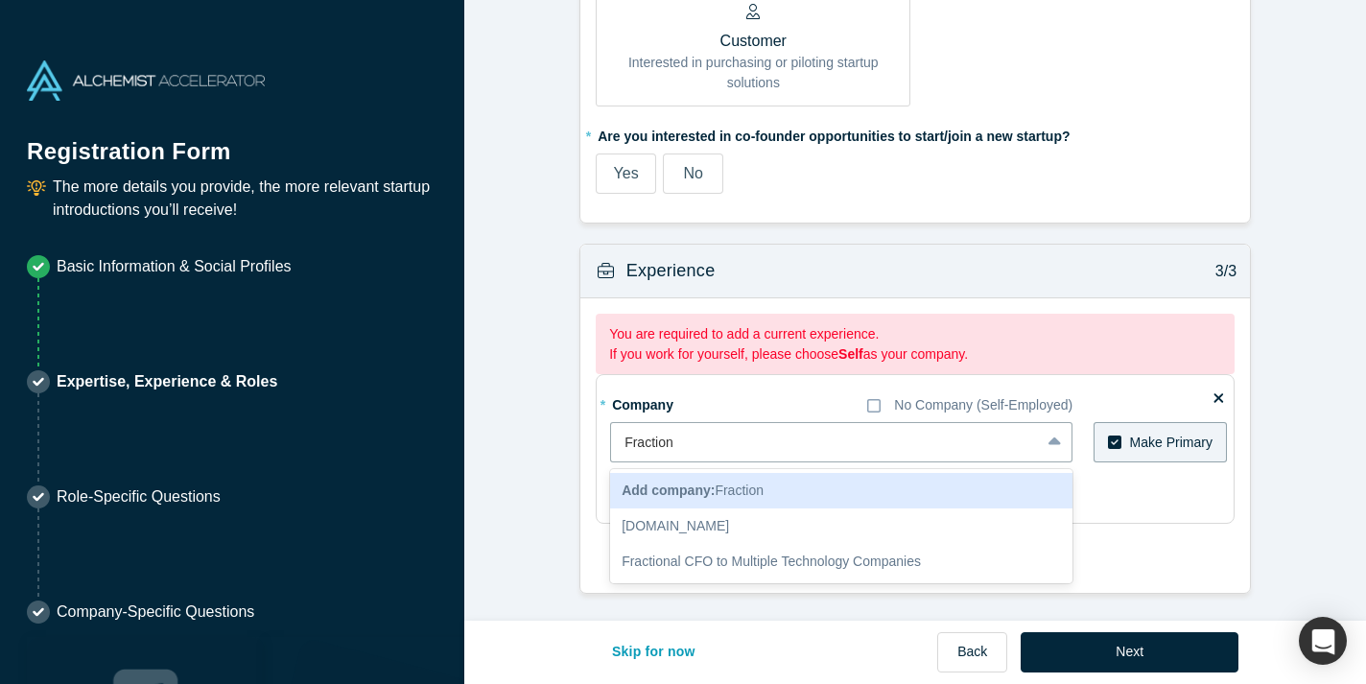
click at [746, 497] on span "Add company: Fraction" at bounding box center [692, 489] width 142 height 15
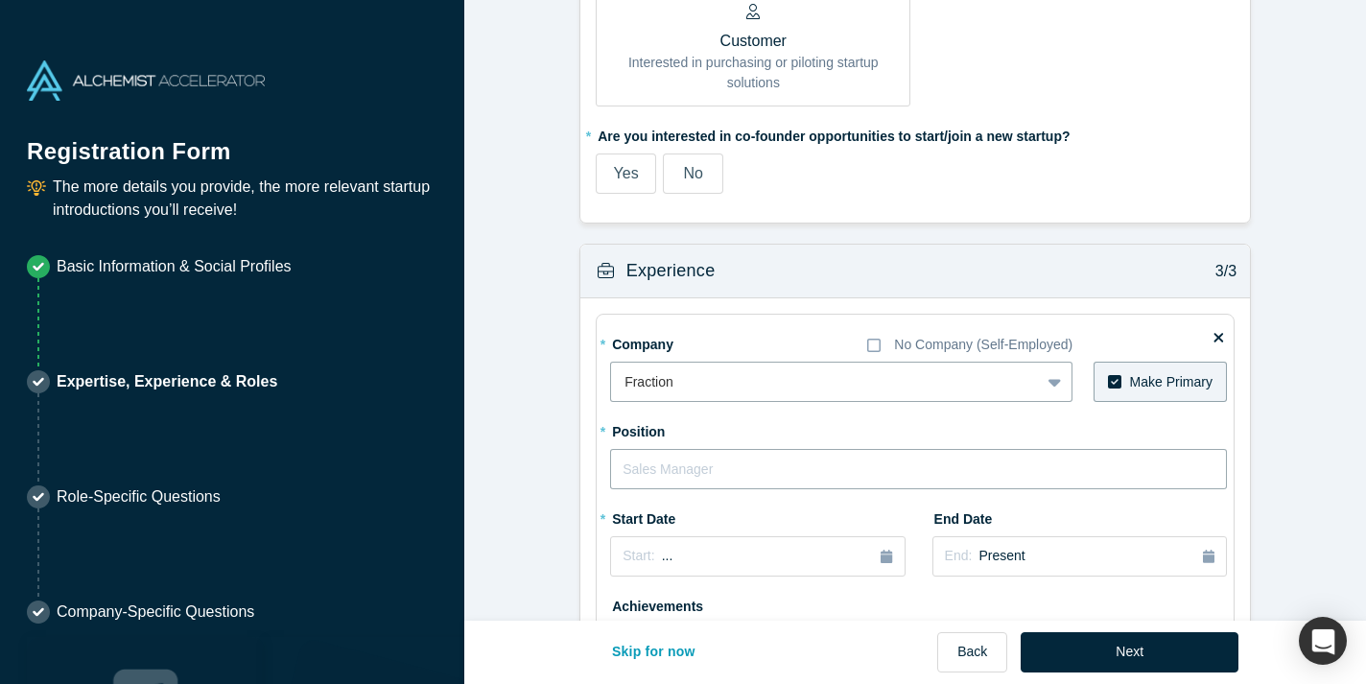
click at [774, 468] on input "text" at bounding box center [918, 469] width 617 height 40
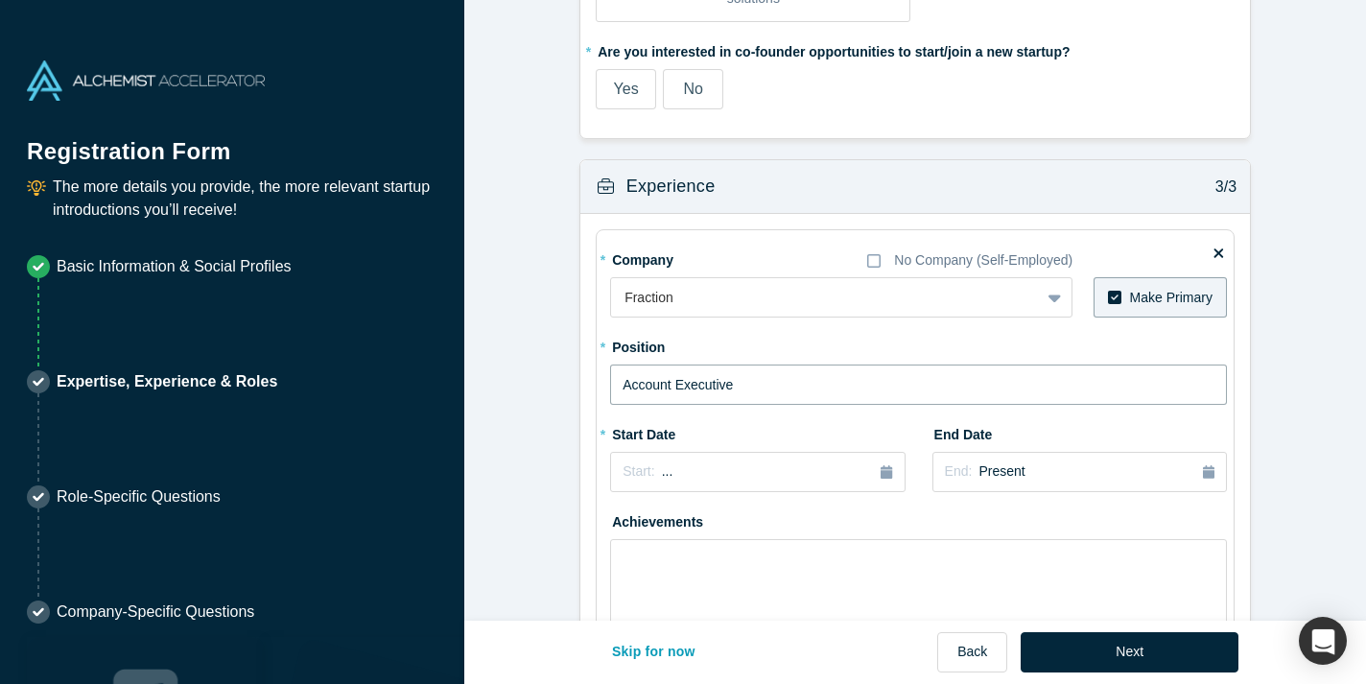
scroll to position [1322, 0]
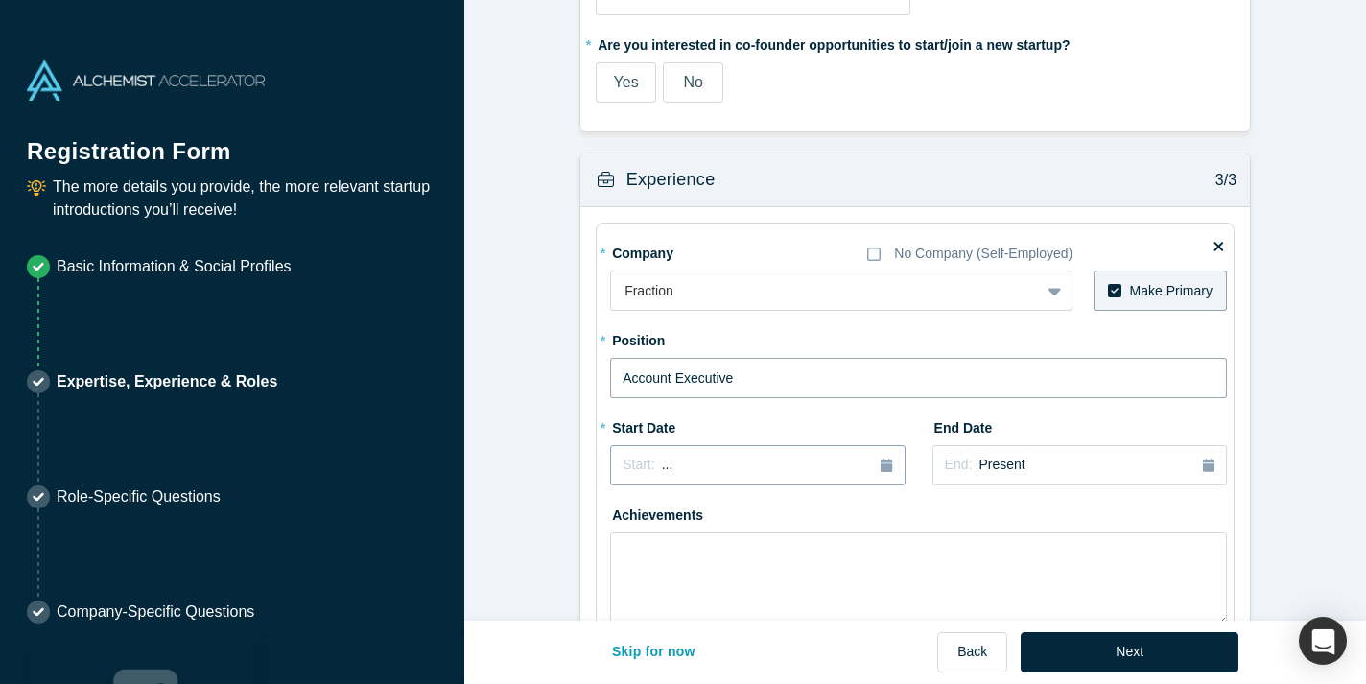
type input "Account Executive"
click at [792, 467] on div "Start: ..." at bounding box center [756, 465] width 269 height 21
click at [666, 557] on div "Jan" at bounding box center [649, 559] width 61 height 20
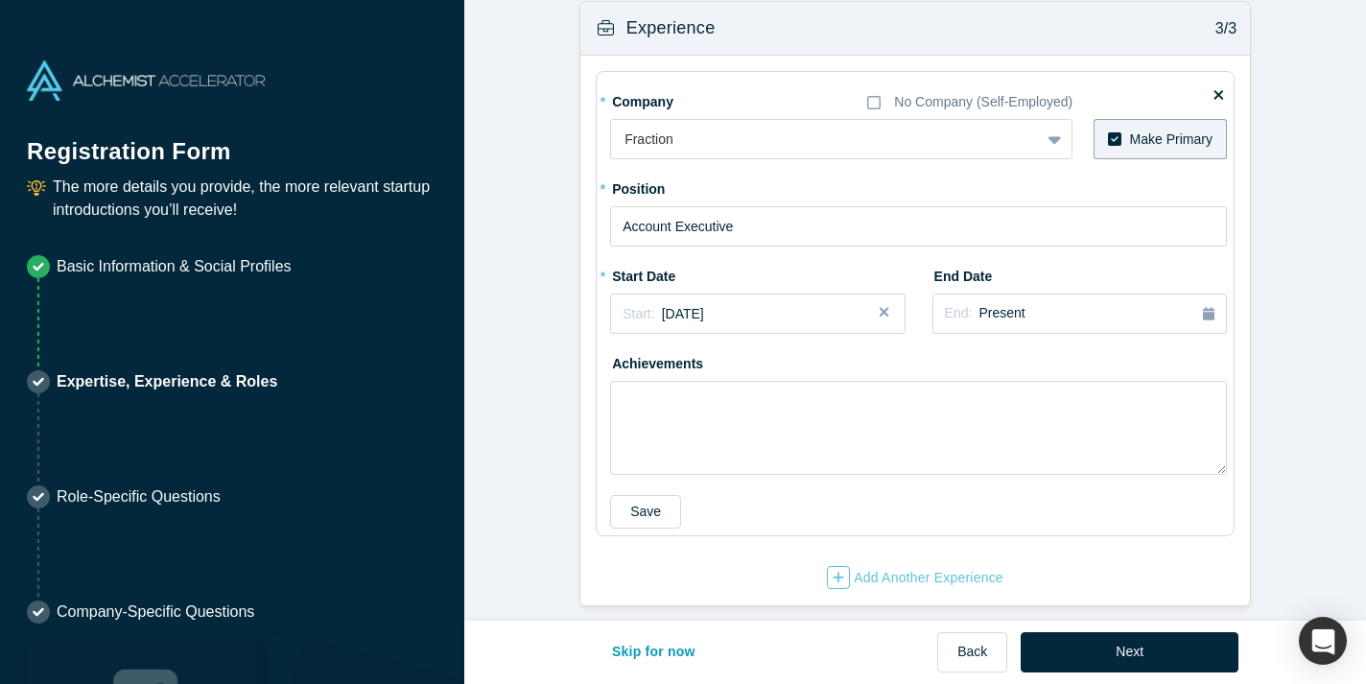
scroll to position [1487, 0]
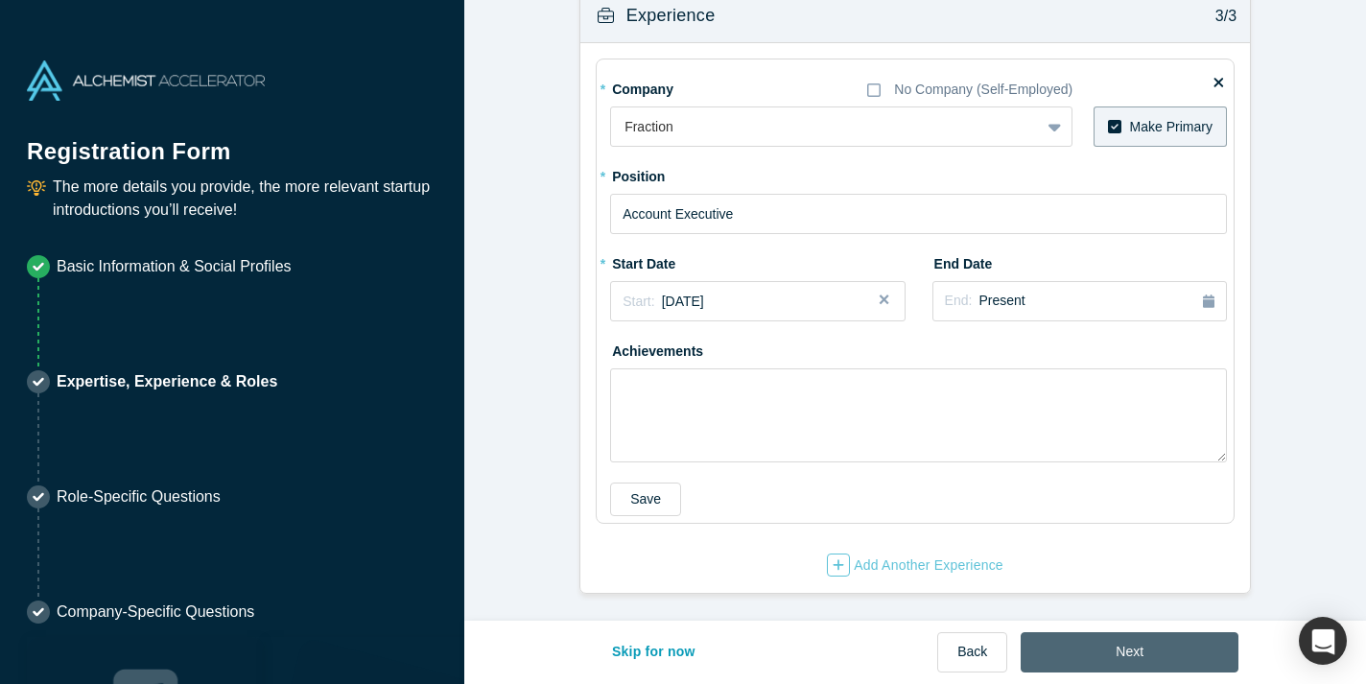
click at [1110, 663] on button "Next" at bounding box center [1129, 652] width 218 height 40
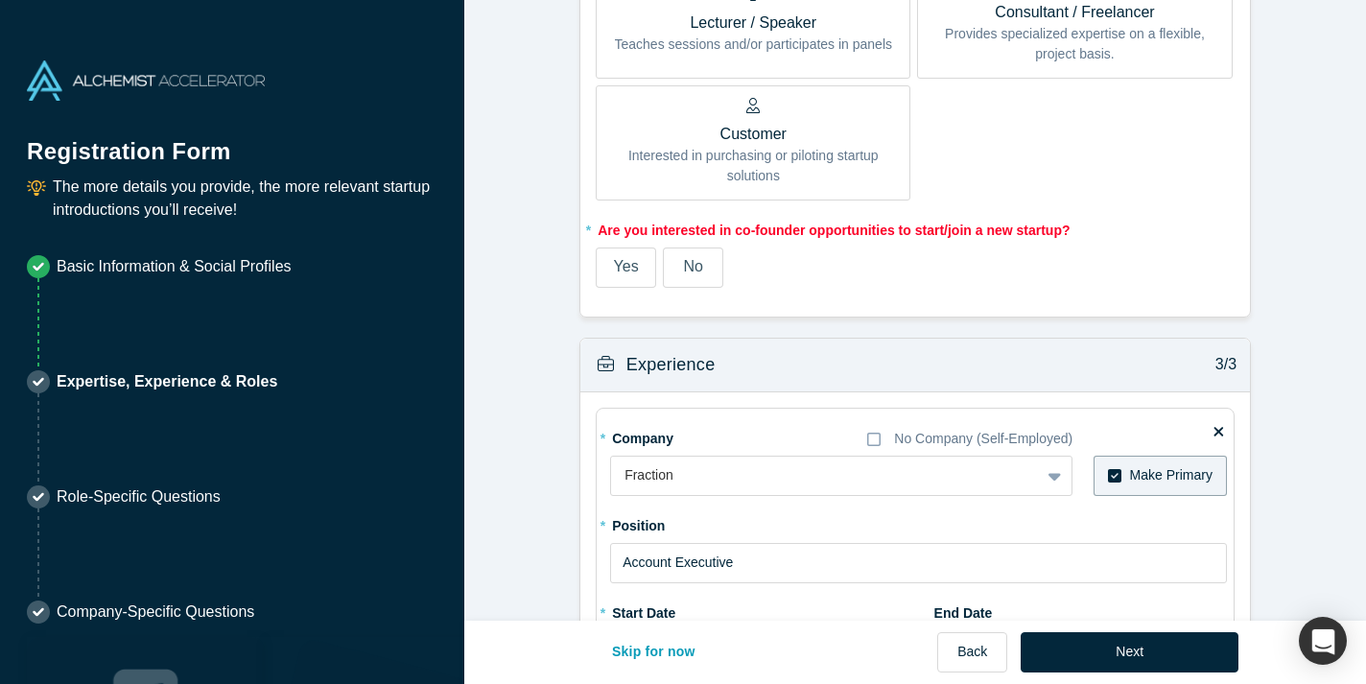
scroll to position [1115, 0]
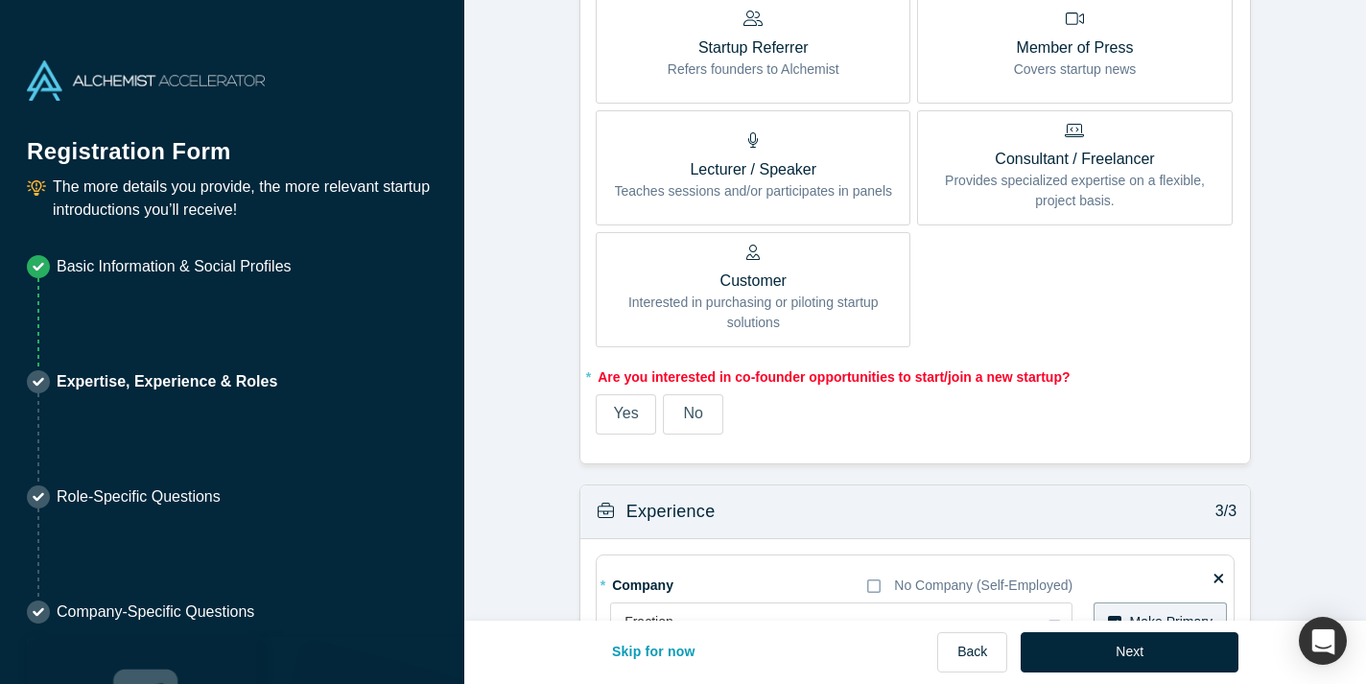
click at [702, 413] on span "No" at bounding box center [692, 413] width 19 height 16
click at [0, 0] on input "No" at bounding box center [0, 0] width 0 height 0
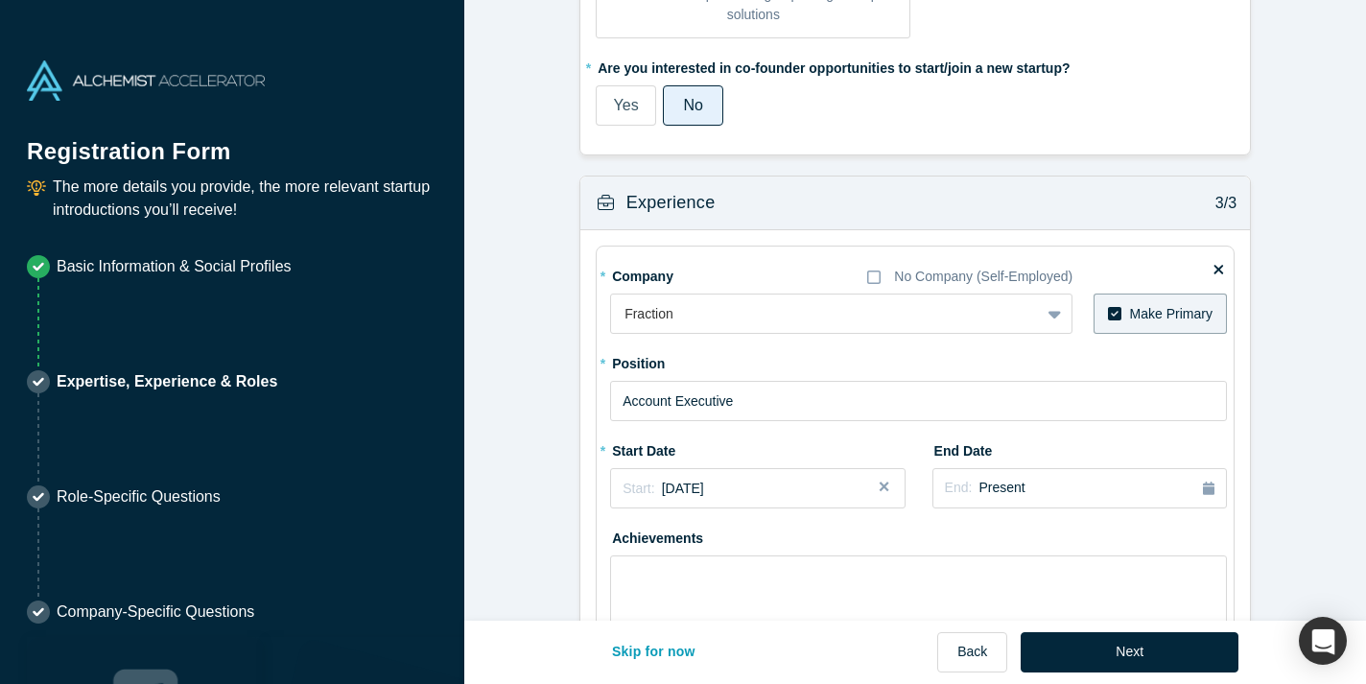
scroll to position [1487, 0]
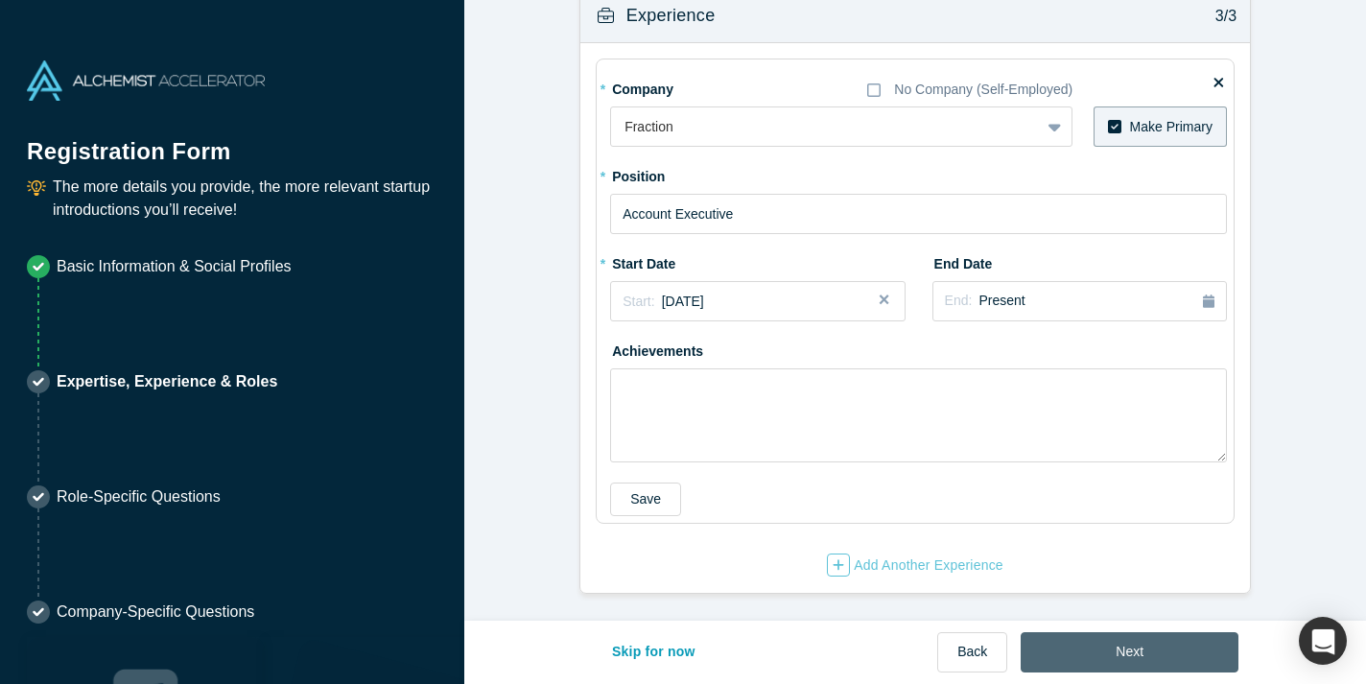
click at [1075, 642] on button "Next" at bounding box center [1129, 652] width 218 height 40
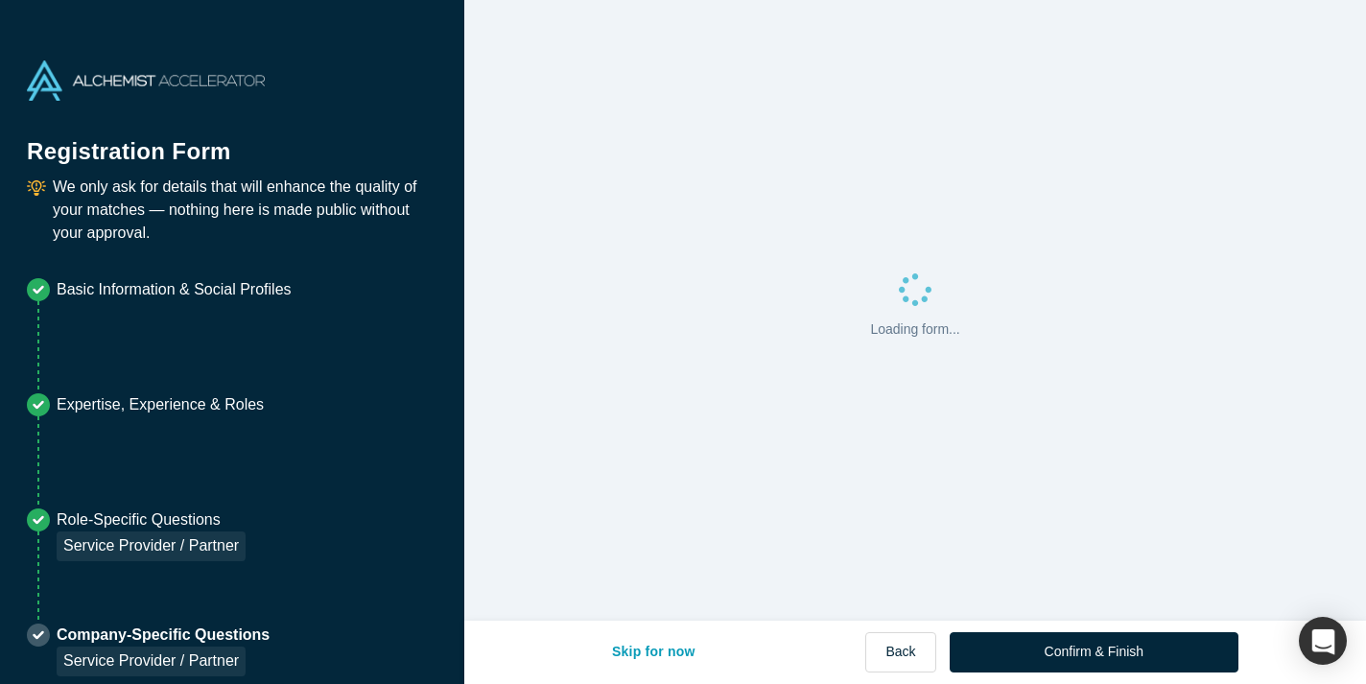
scroll to position [0, 0]
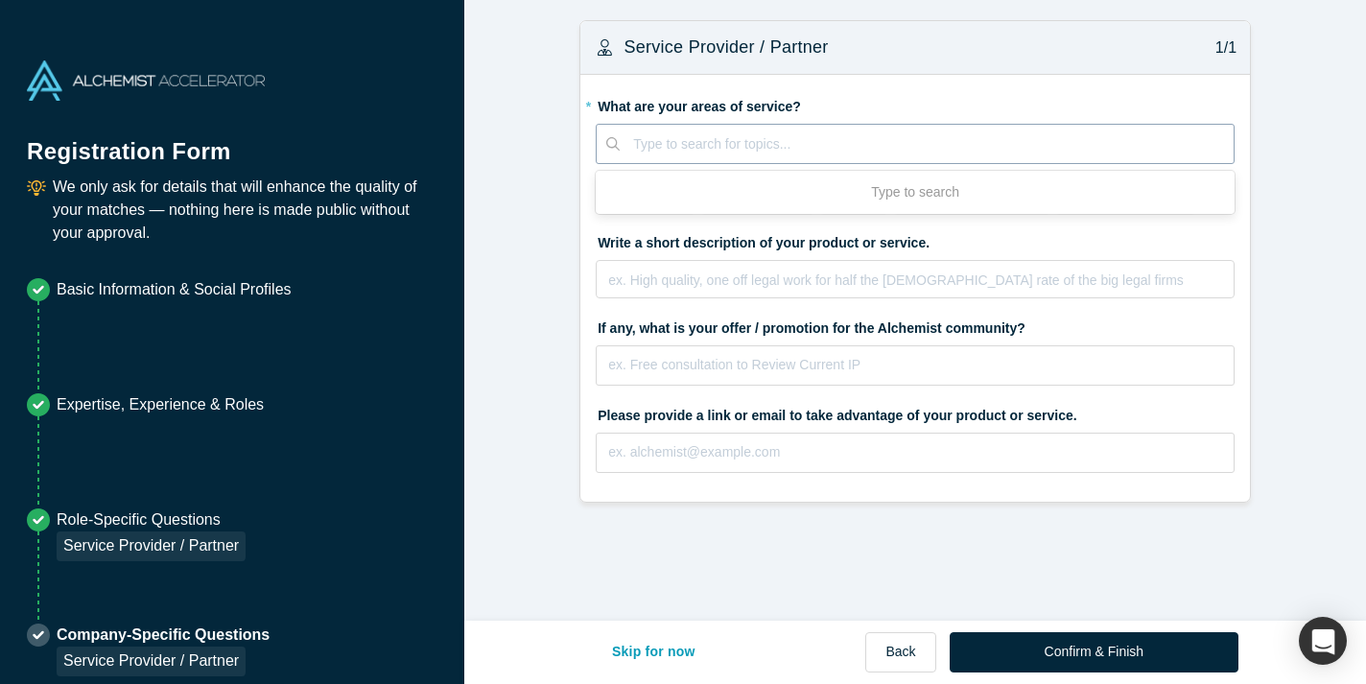
click at [732, 145] on div at bounding box center [926, 144] width 587 height 24
type input "Sr level talent available for marketing or tech needs"
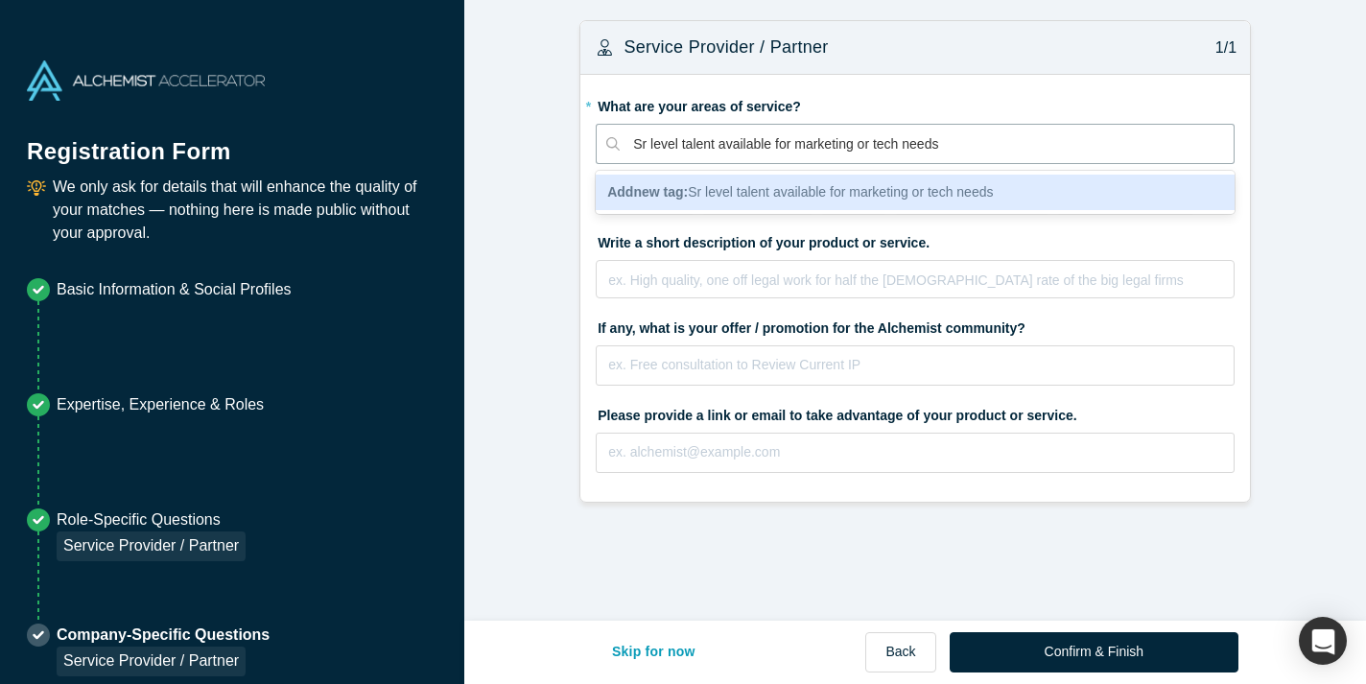
click at [741, 185] on span "Add new tag : Sr level talent available for marketing or tech needs" at bounding box center [800, 191] width 386 height 15
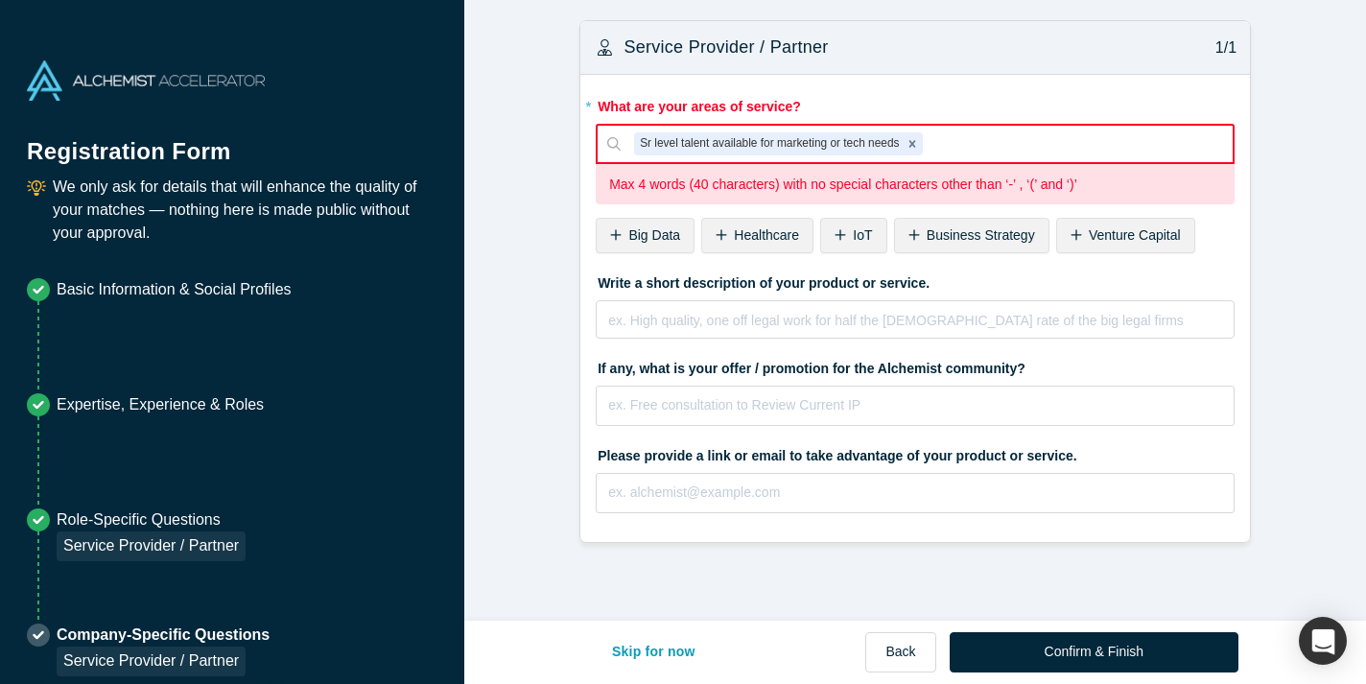
click at [875, 139] on div "Sr level talent available for marketing or tech needs" at bounding box center [768, 143] width 268 height 23
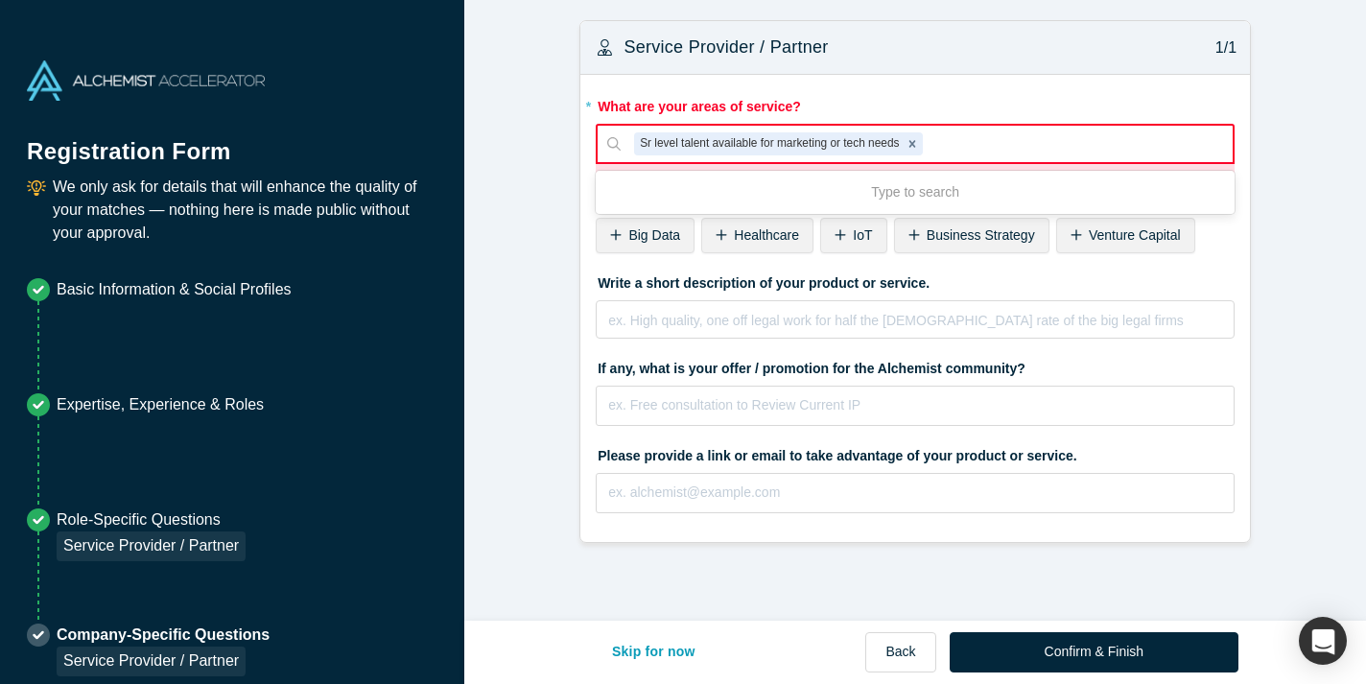
click at [875, 139] on div "Sr level talent available for marketing or tech needs" at bounding box center [768, 143] width 268 height 23
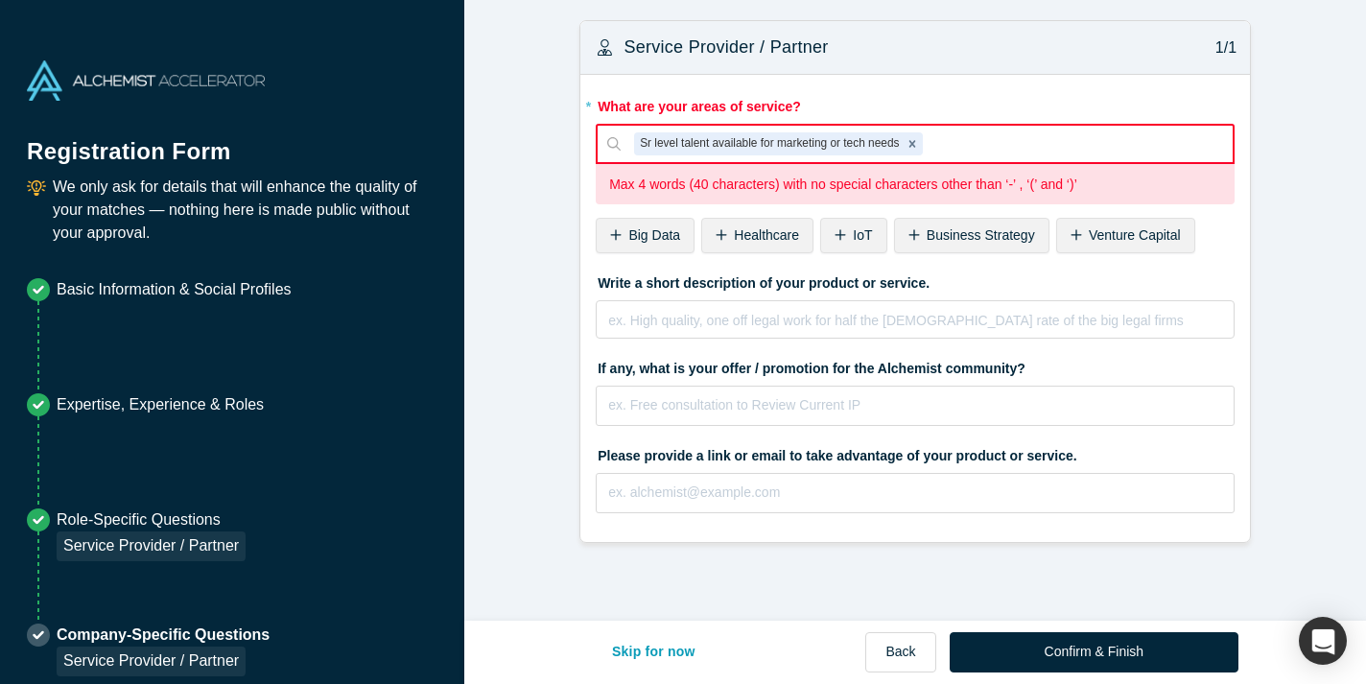
click at [889, 145] on div "Sr level talent available for marketing or tech needs" at bounding box center [768, 143] width 268 height 23
click at [942, 162] on div "Sr level talent available for marketing or tech needs" at bounding box center [915, 144] width 639 height 40
click at [897, 151] on div "Sr level talent available for marketing or tech needs" at bounding box center [768, 143] width 268 height 23
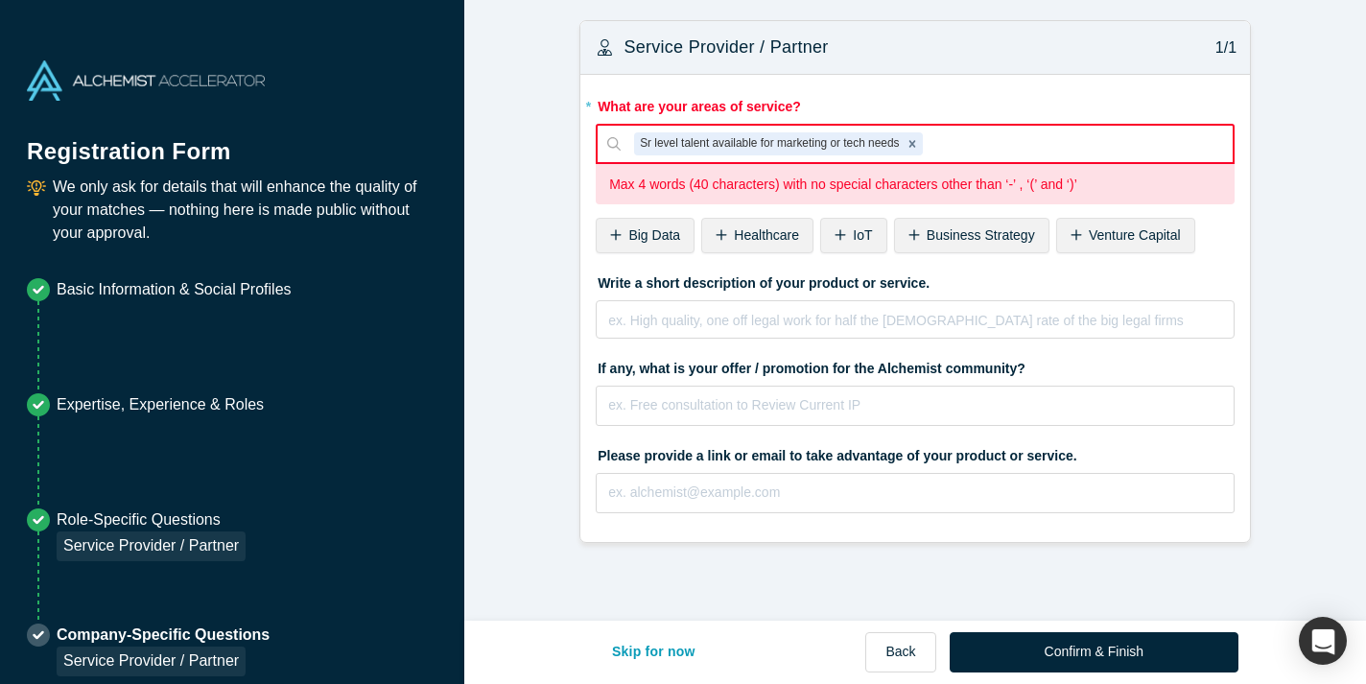
drag, startPoint x: 889, startPoint y: 137, endPoint x: 675, endPoint y: 145, distance: 214.0
click at [675, 145] on div "Sr level talent available for marketing or tech needs" at bounding box center [768, 143] width 268 height 23
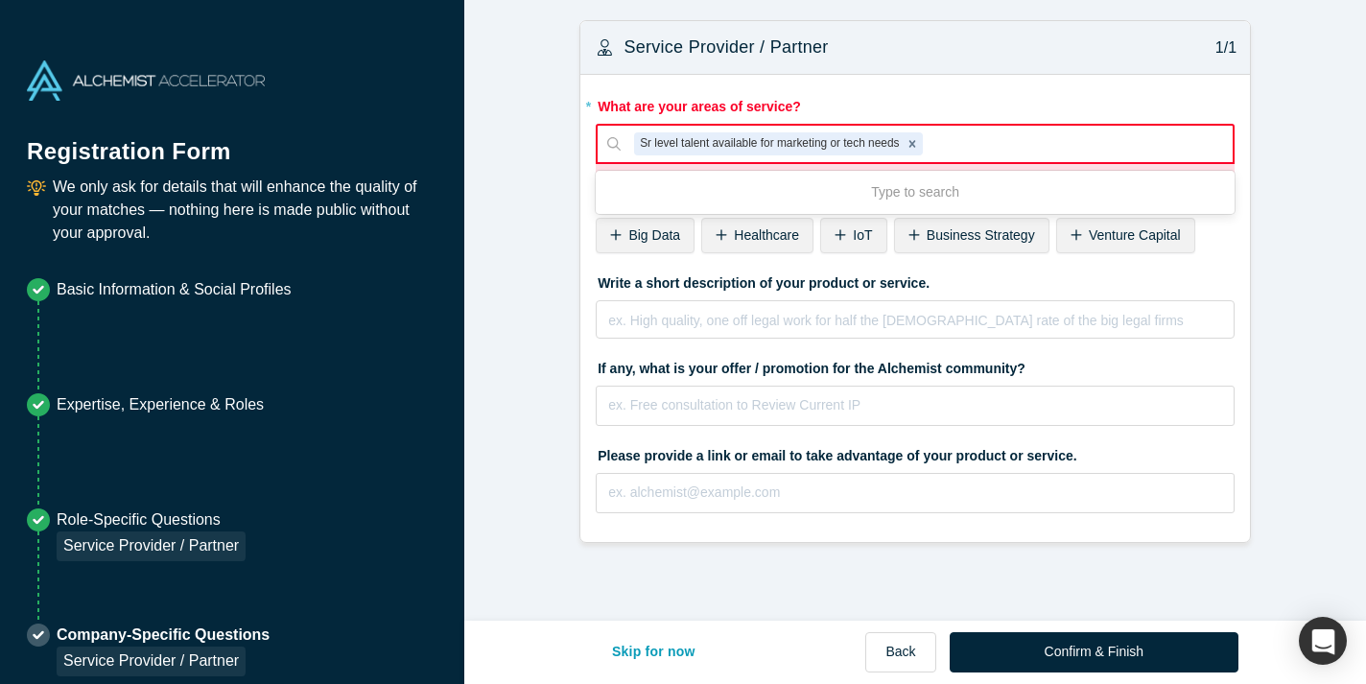
drag, startPoint x: 636, startPoint y: 138, endPoint x: 765, endPoint y: 137, distance: 129.5
click at [765, 137] on div "Sr level talent available for marketing or tech needs" at bounding box center [768, 143] width 268 height 23
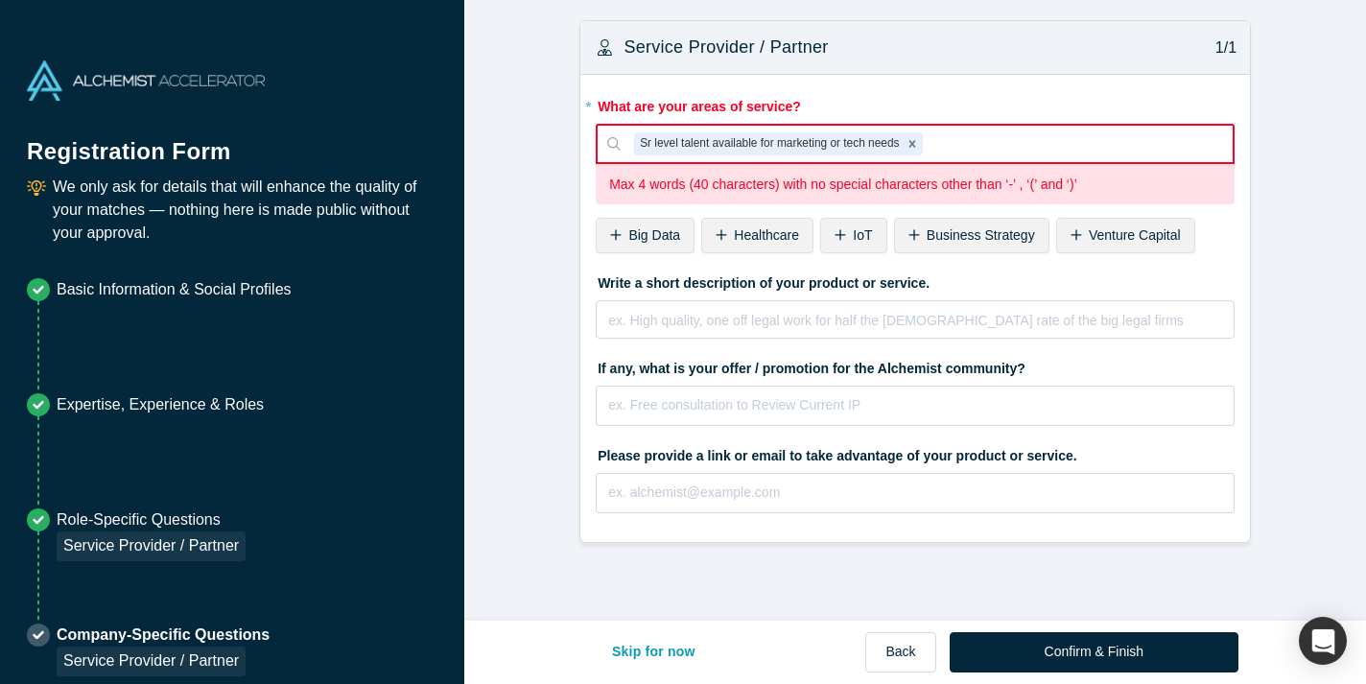
click at [765, 137] on div "Sr level talent available for marketing or tech needs" at bounding box center [768, 143] width 268 height 23
copy div "for"
click at [915, 141] on icon "Remove Sr level talent available for marketing or tech needs" at bounding box center [912, 143] width 7 height 7
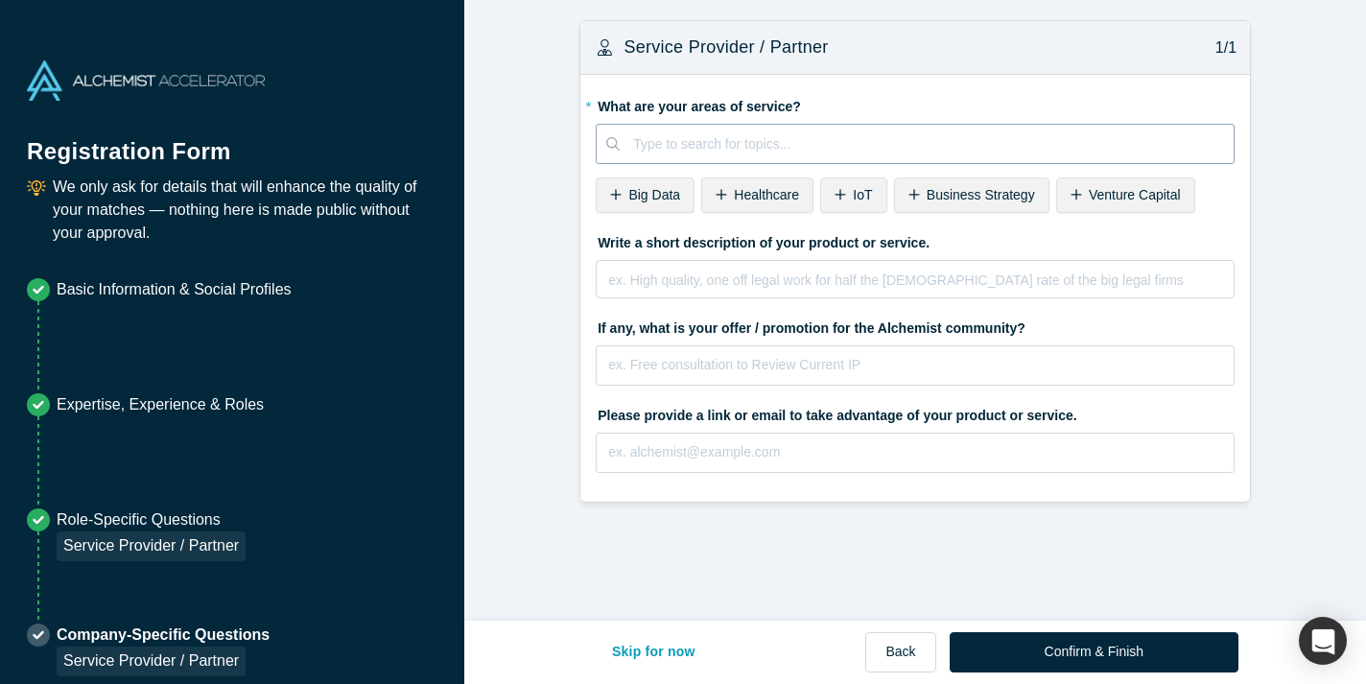
click at [803, 156] on div "Type to search for topics..." at bounding box center [927, 145] width 614 height 32
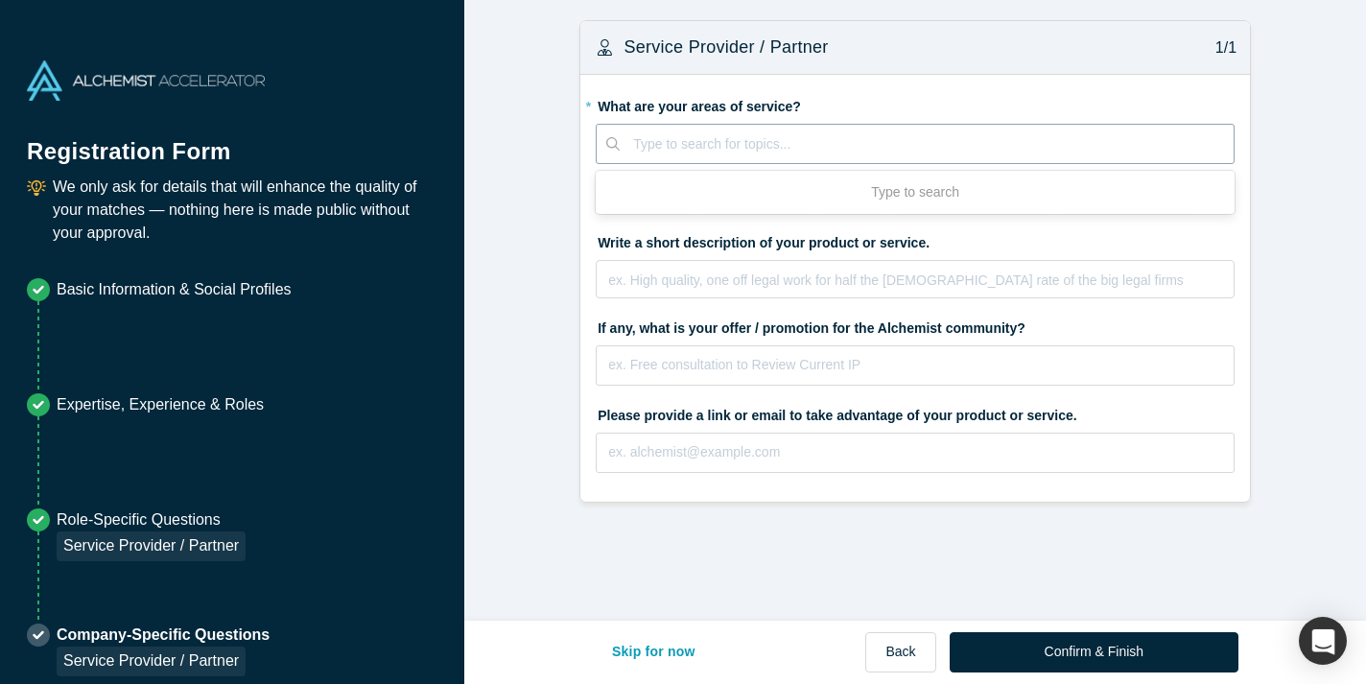
click at [837, 140] on div at bounding box center [926, 144] width 587 height 24
click at [801, 145] on div at bounding box center [926, 144] width 587 height 24
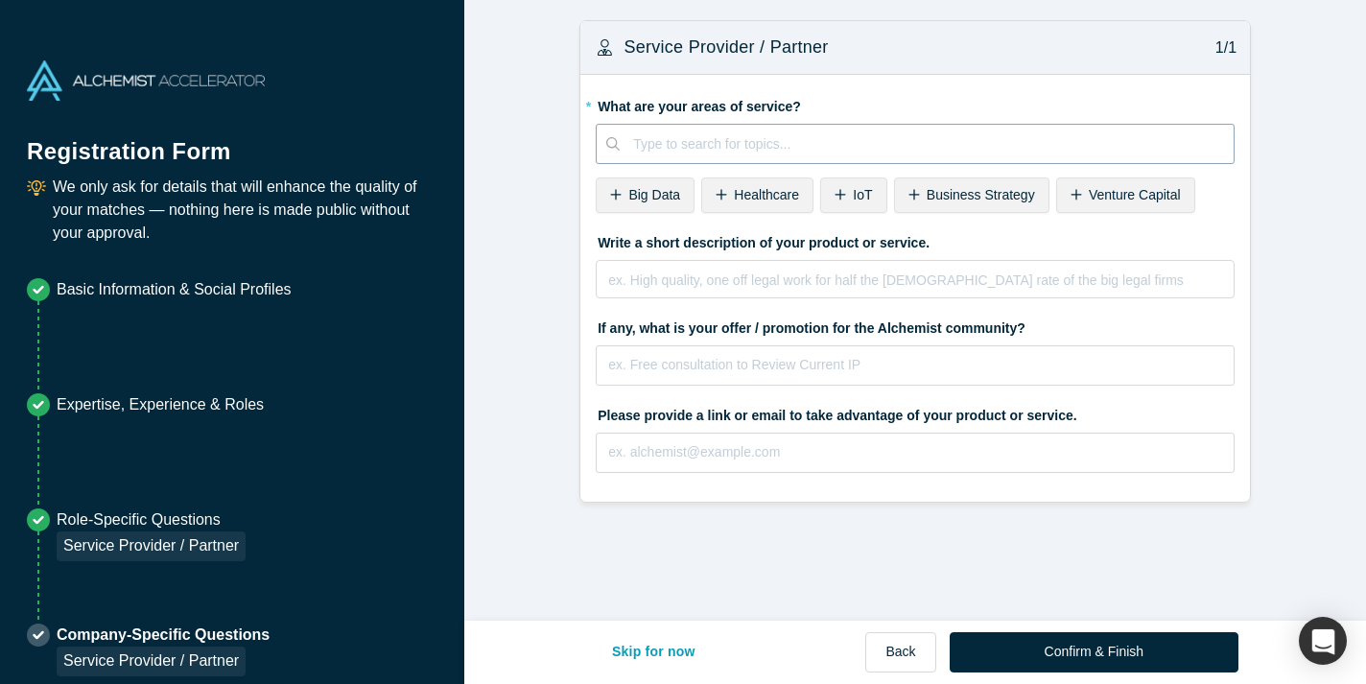
click at [792, 149] on div at bounding box center [926, 144] width 587 height 24
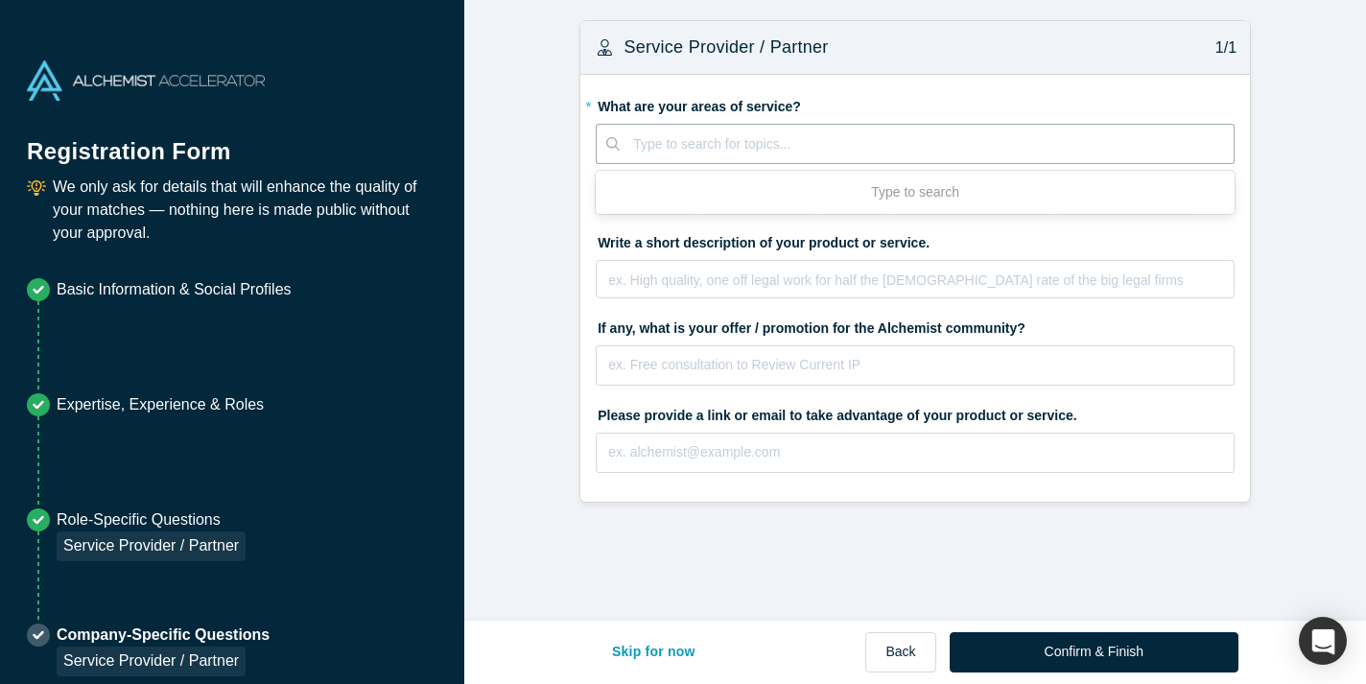
click at [774, 195] on div "Type to search" at bounding box center [915, 192] width 639 height 35
click at [647, 116] on label "* What are your areas of service?" at bounding box center [915, 103] width 639 height 27
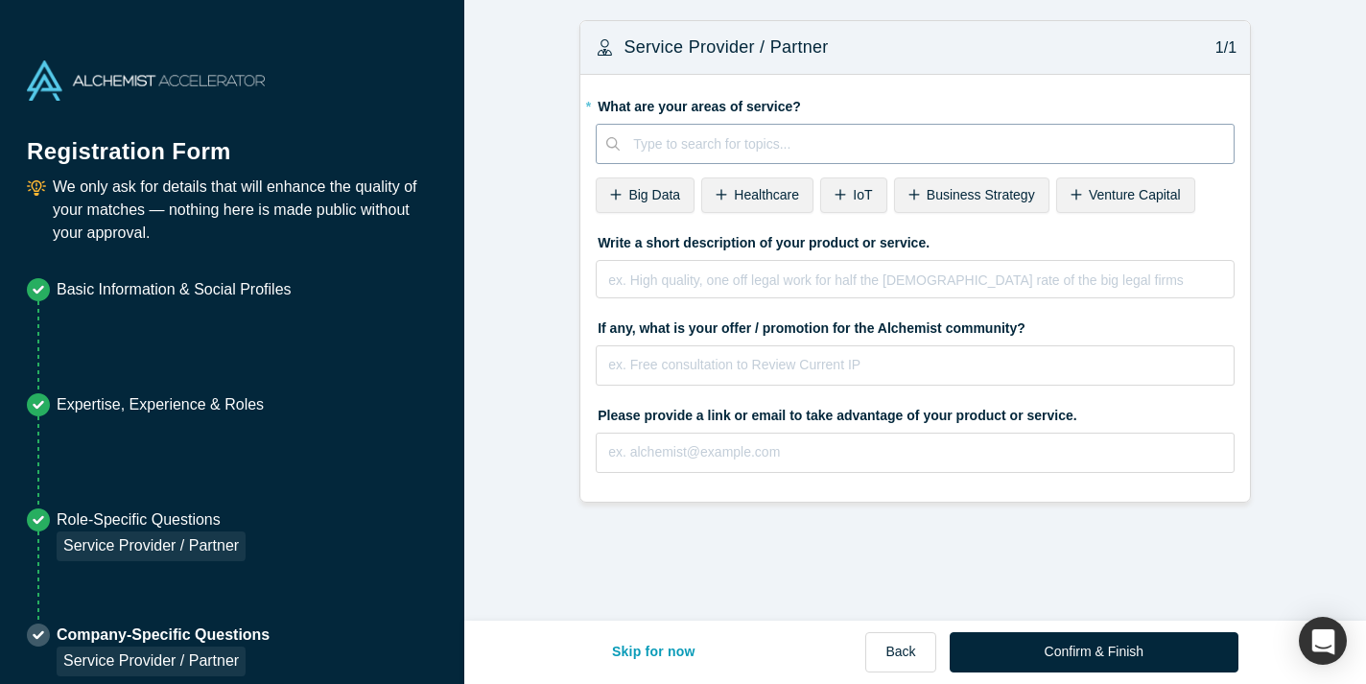
click at [646, 132] on div at bounding box center [926, 144] width 587 height 24
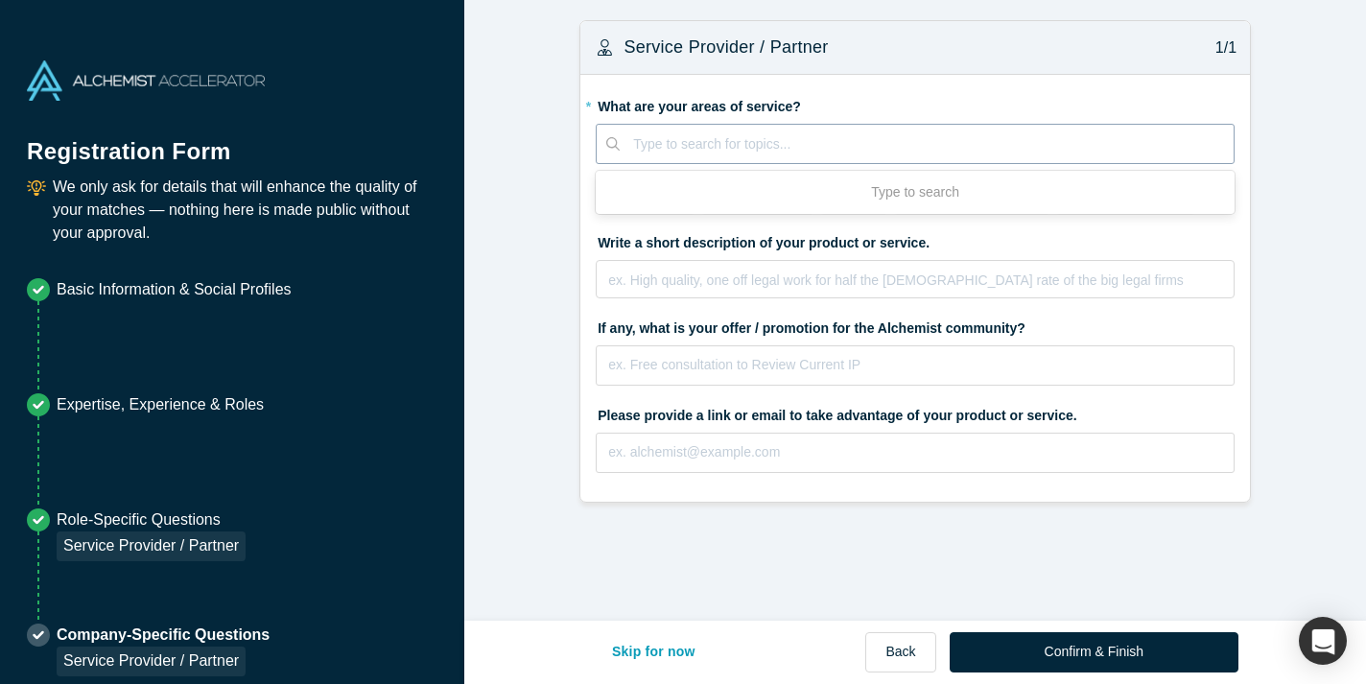
click at [646, 136] on div at bounding box center [926, 144] width 587 height 24
type input "staff augmentation"
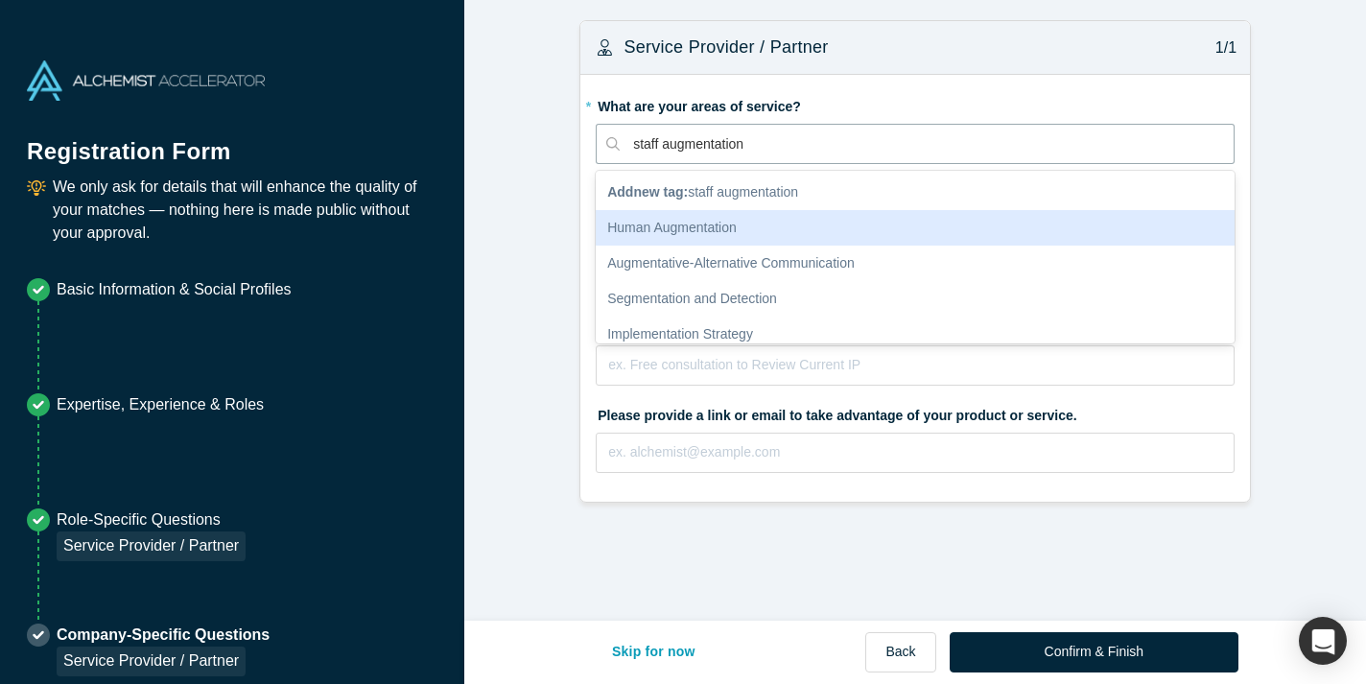
click at [693, 227] on div "Human Augmentation" at bounding box center [915, 227] width 639 height 35
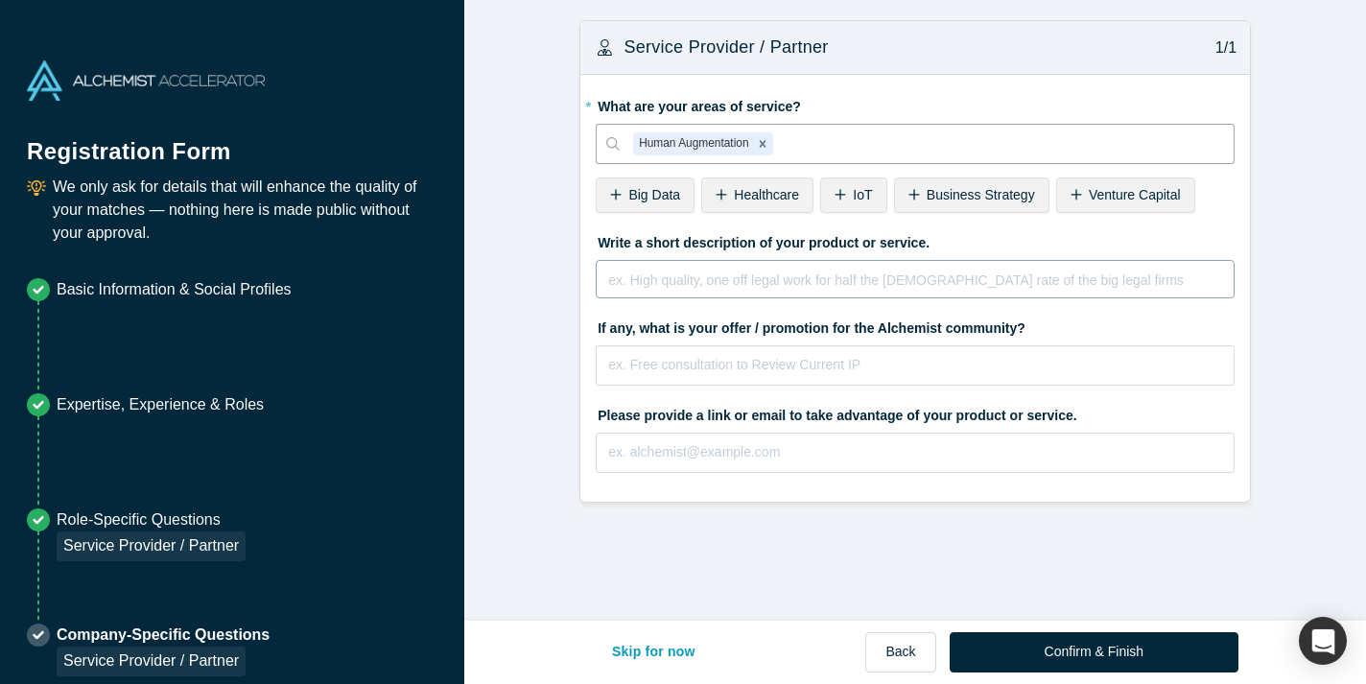
click at [759, 288] on div "ex. High quality, one off legal work for half the [DEMOGRAPHIC_DATA] rate of th…" at bounding box center [915, 286] width 614 height 38
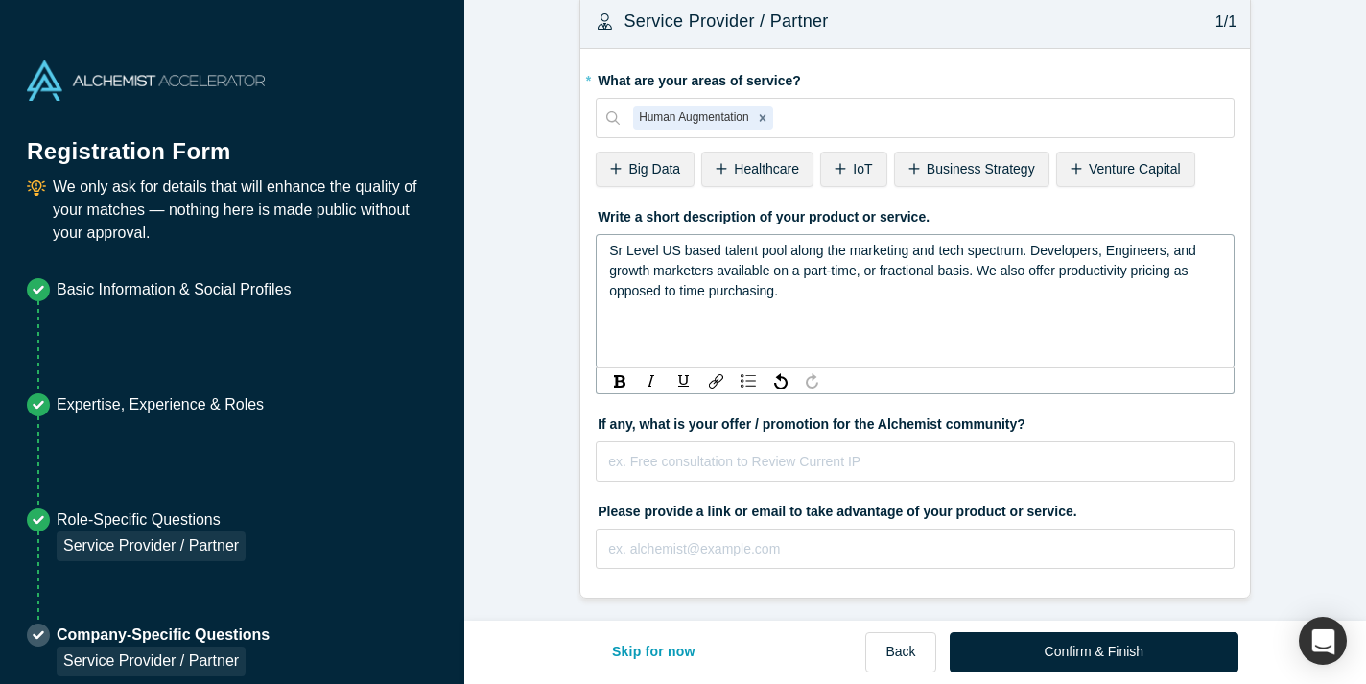
scroll to position [31, 0]
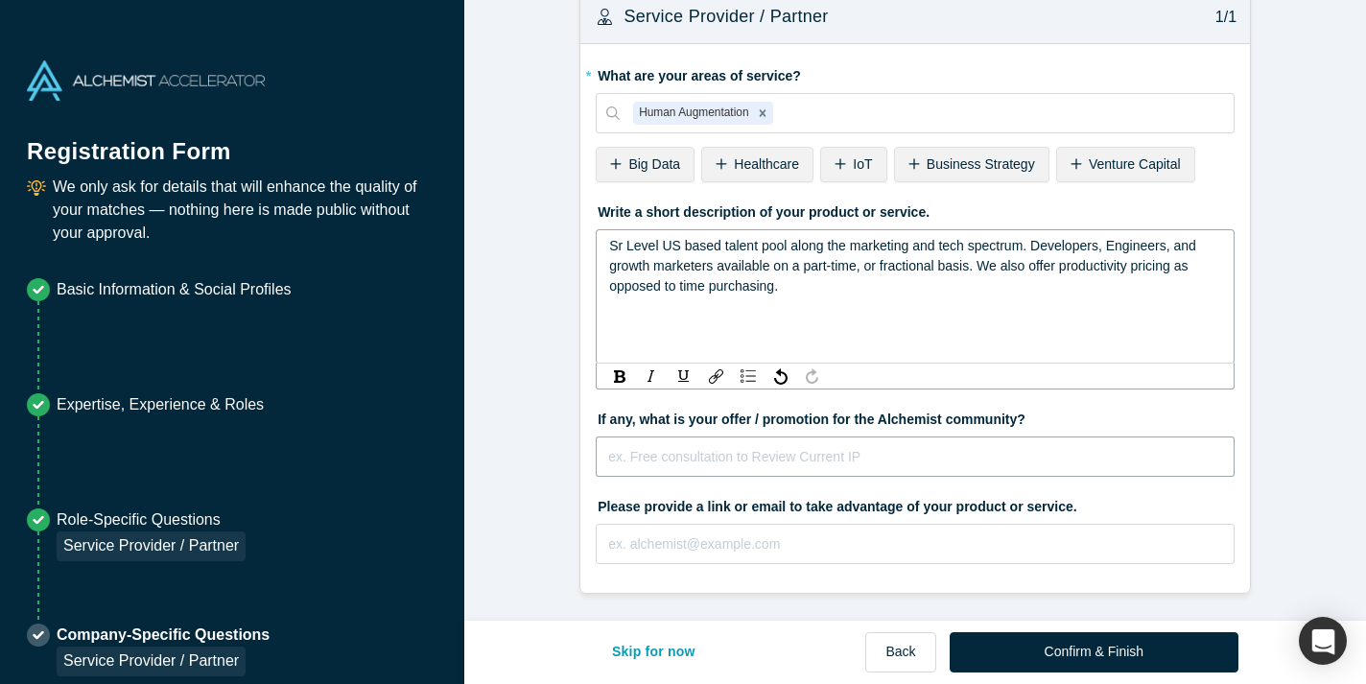
click at [805, 455] on input "text" at bounding box center [915, 456] width 639 height 40
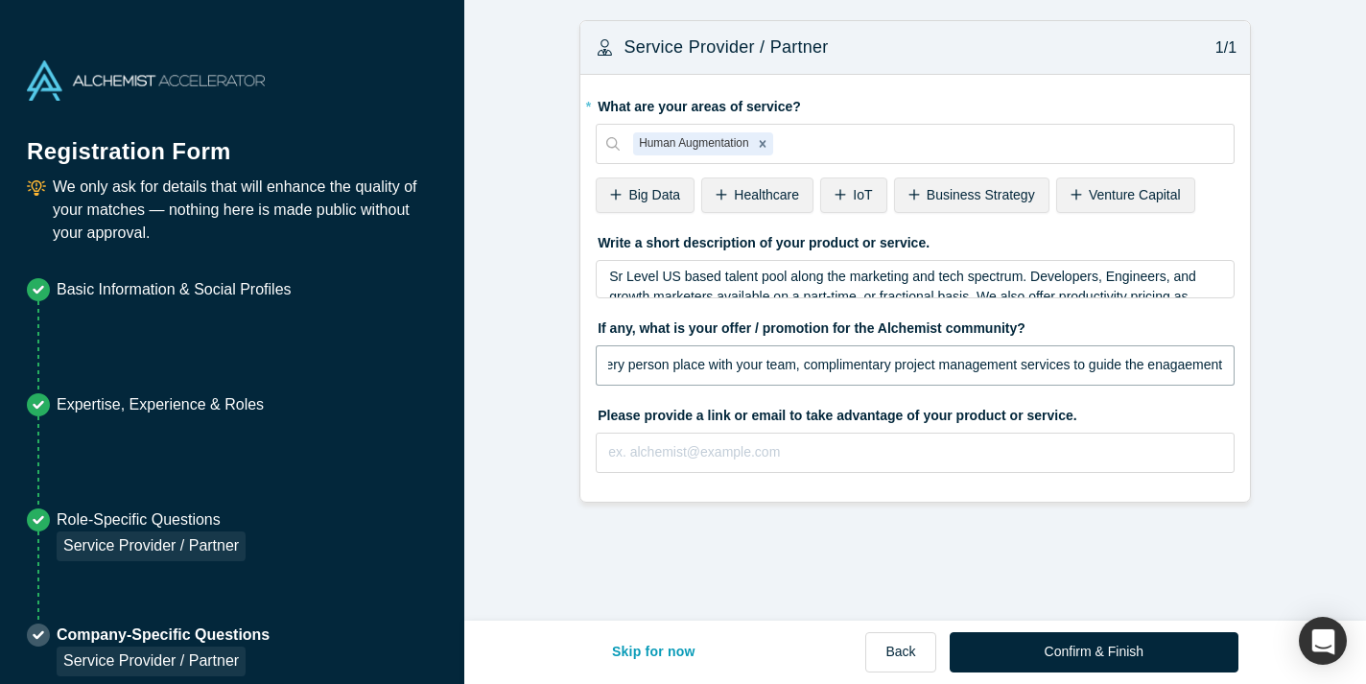
scroll to position [0, 156]
type input "7 day risk free trial for every person place with your team, complimentary proj…"
click at [724, 461] on input "text" at bounding box center [915, 453] width 639 height 40
paste input "[URL][DOMAIN_NAME]"
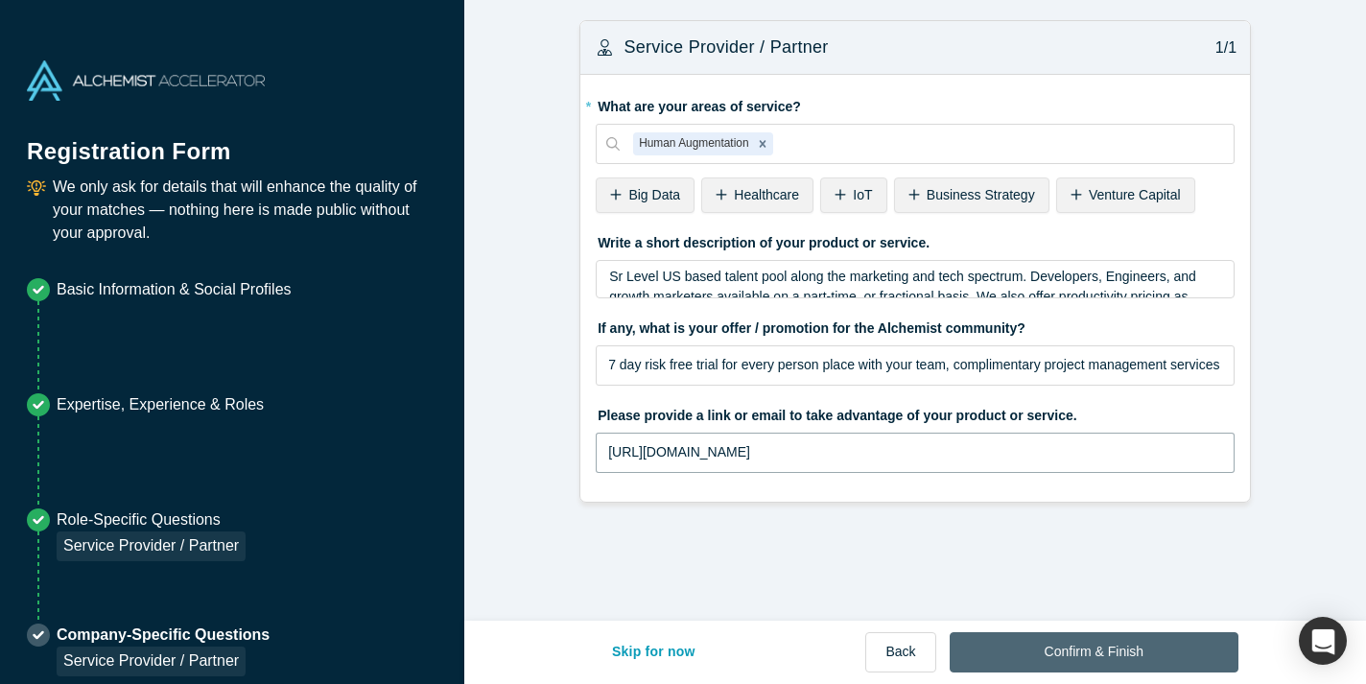
type input "[URL][DOMAIN_NAME]"
click at [1157, 654] on button "Confirm & Finish" at bounding box center [1093, 652] width 289 height 40
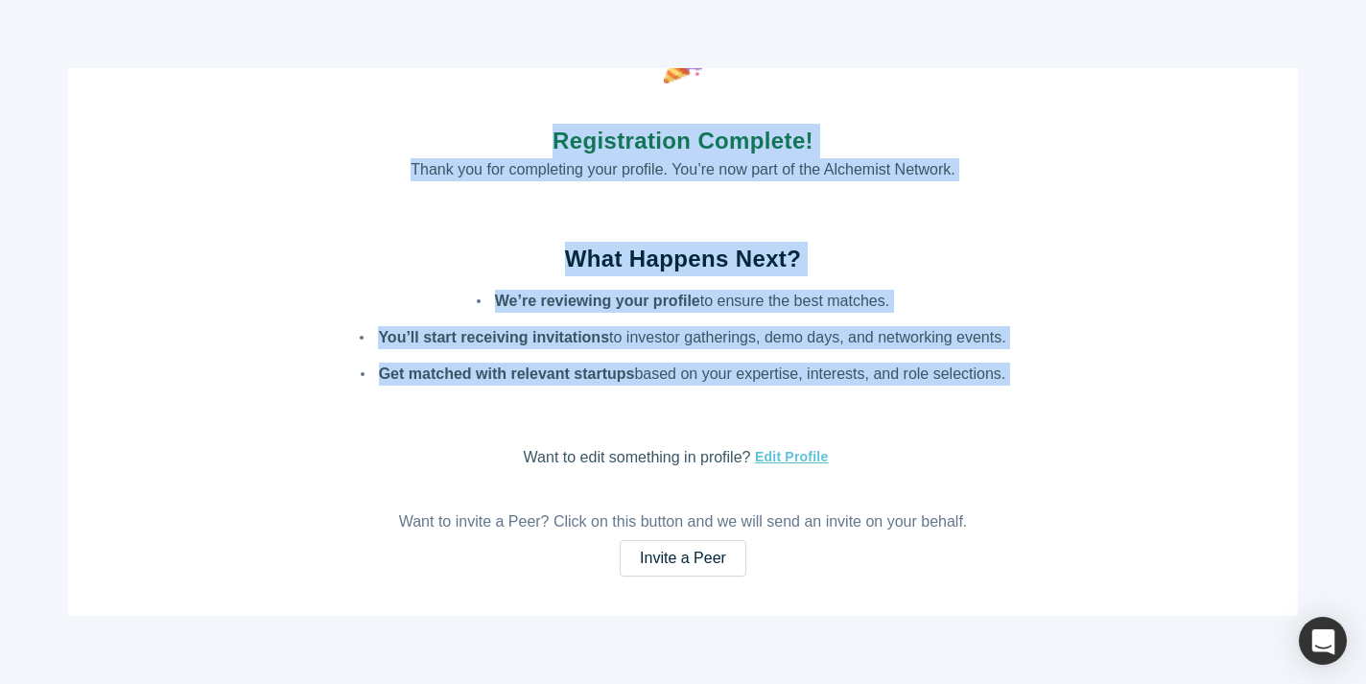
drag, startPoint x: 521, startPoint y: 129, endPoint x: 886, endPoint y: 433, distance: 475.3
click at [886, 433] on div "Registration Complete! Thank you for completing your profile. You’re now part o…" at bounding box center [682, 342] width 1229 height 548
copy div "Registration Complete! Thank you for completing your profile. You’re now part o…"
